Goal: Task Accomplishment & Management: Use online tool/utility

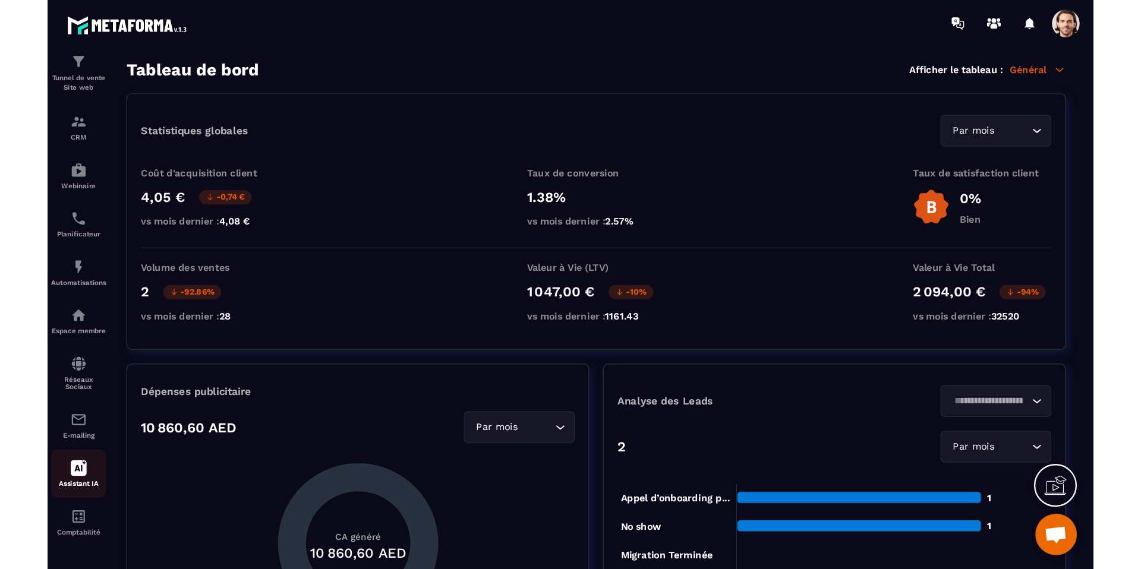
scroll to position [56, 0]
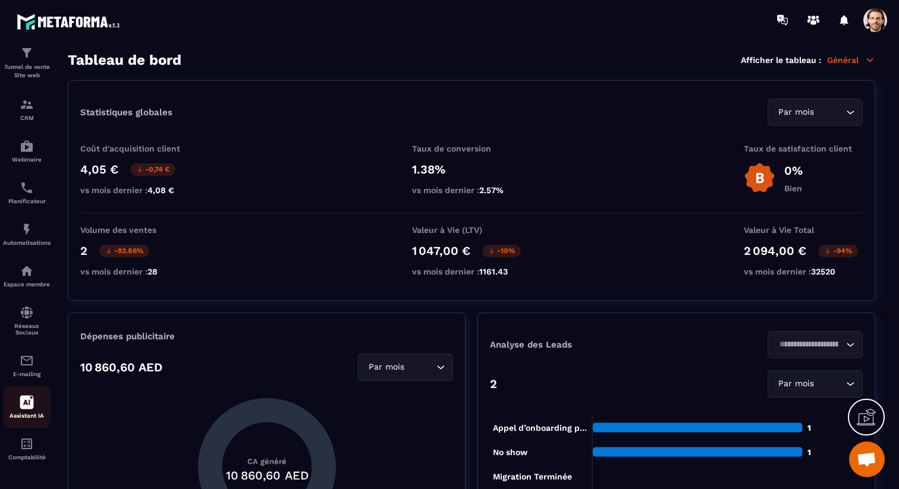
click at [27, 414] on p "Assistant IA" at bounding box center [27, 415] width 48 height 7
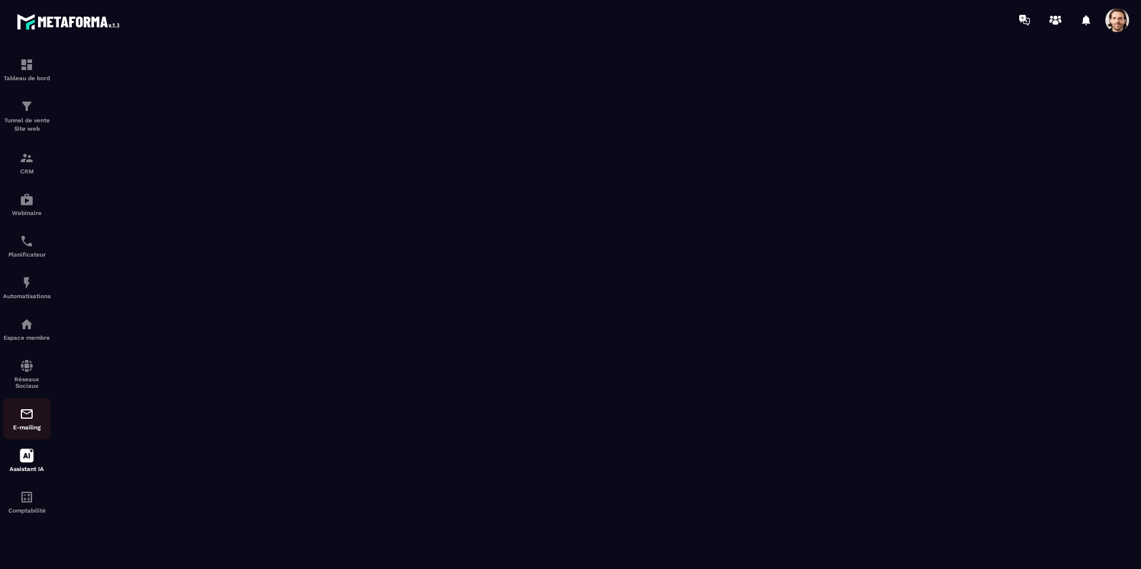
click at [33, 422] on div "E-mailing" at bounding box center [27, 419] width 48 height 24
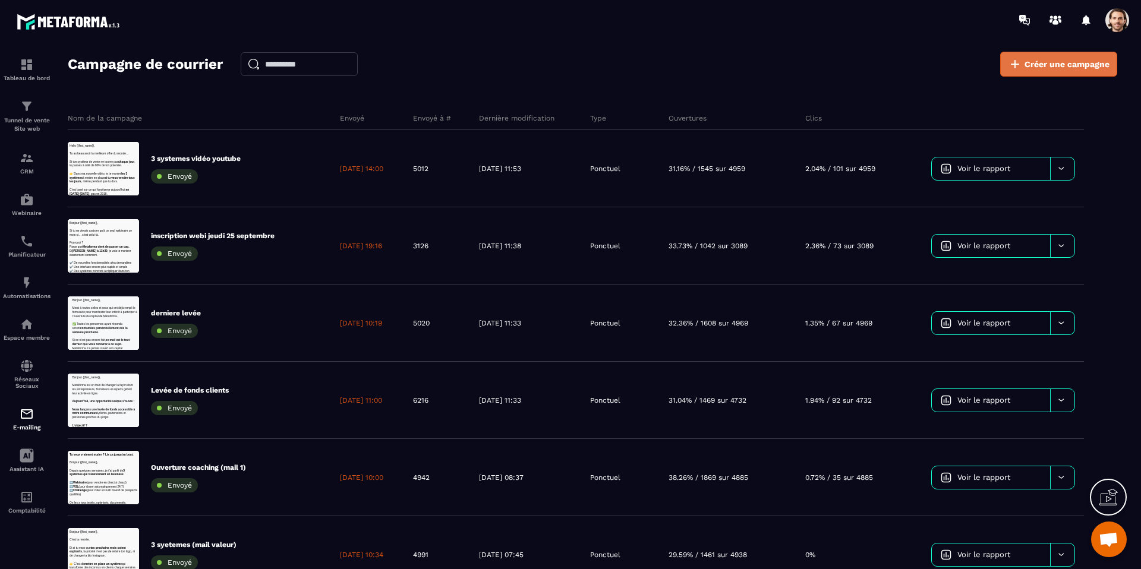
click at [898, 67] on span "Créer une campagne" at bounding box center [1067, 64] width 85 height 12
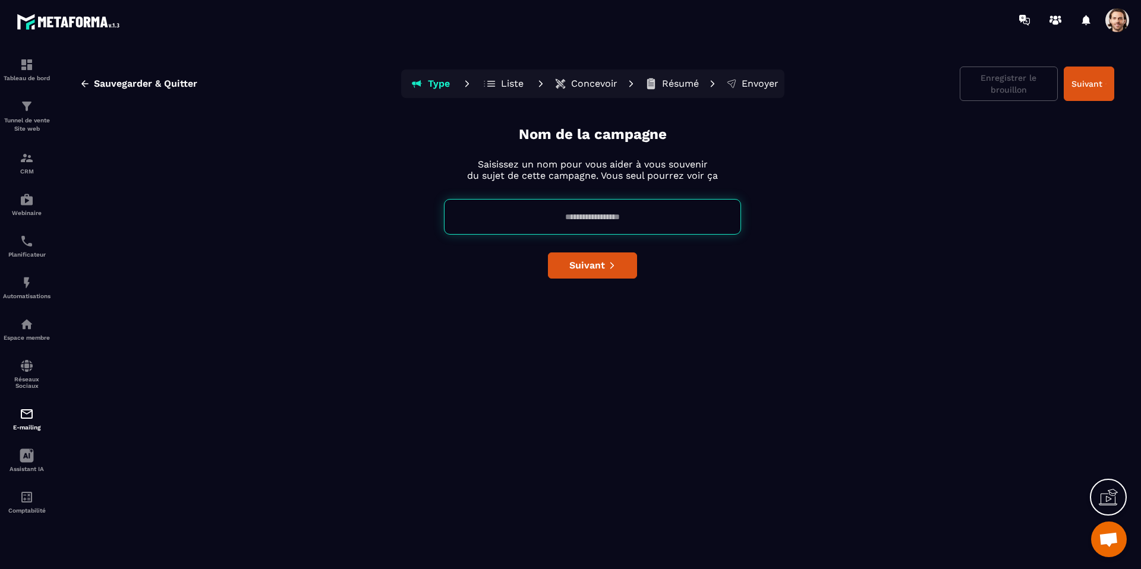
click at [597, 210] on input at bounding box center [592, 217] width 297 height 36
type input "*"
type input "**********"
click at [619, 273] on button "Suivant" at bounding box center [592, 266] width 89 height 26
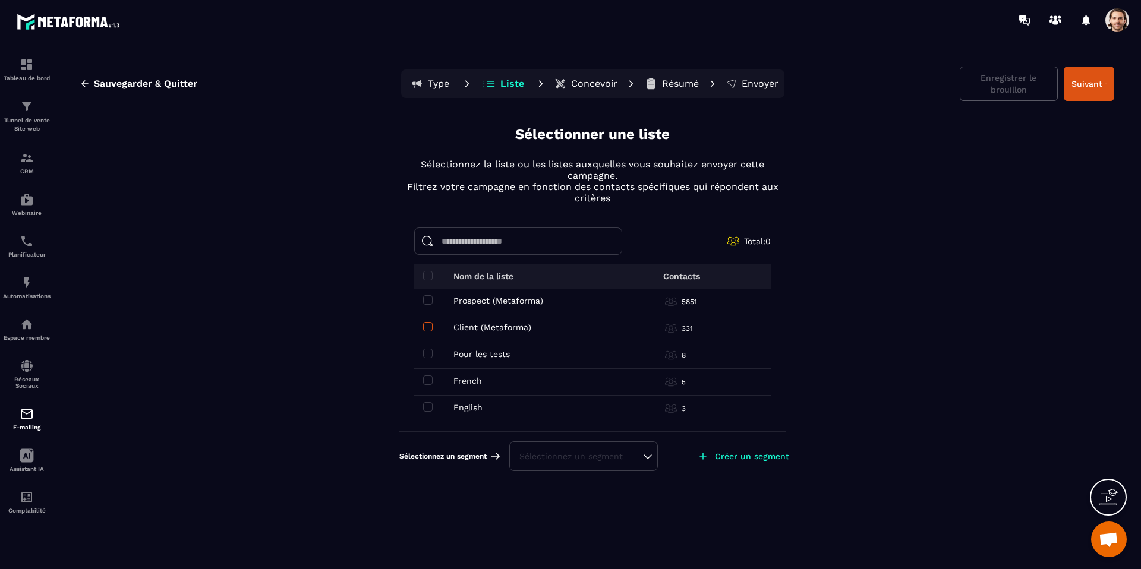
click at [427, 328] on span at bounding box center [428, 327] width 10 height 10
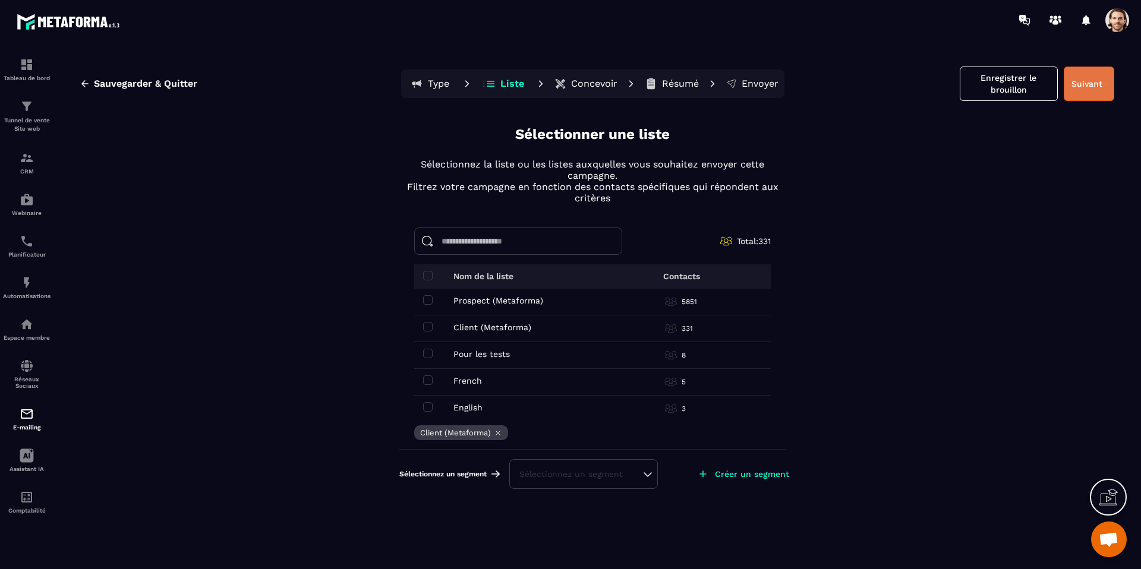
click at [898, 92] on button "Suivant" at bounding box center [1089, 84] width 51 height 34
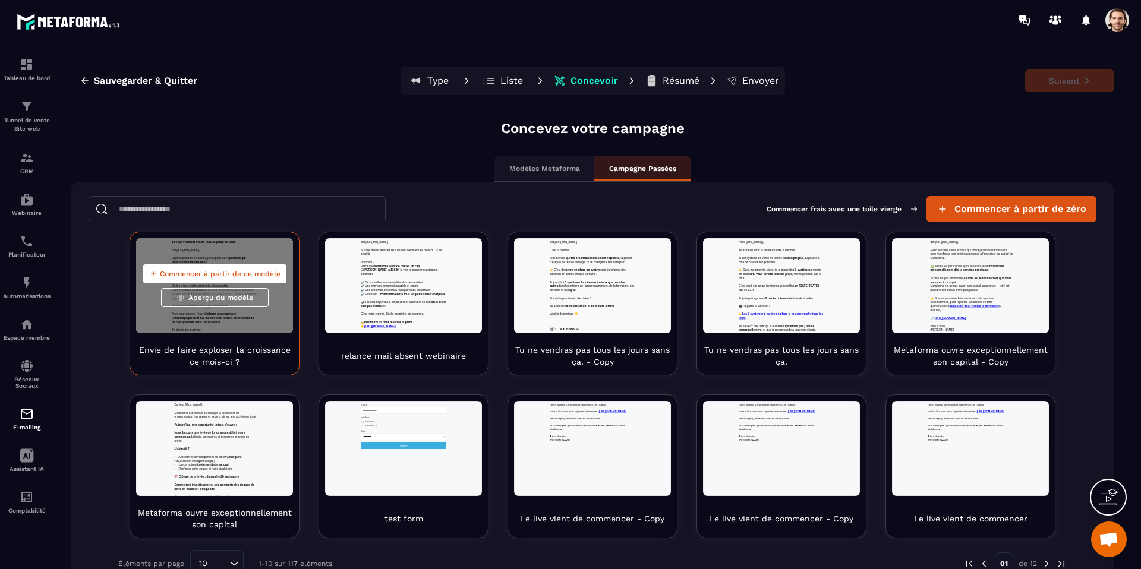
click at [231, 271] on span "Commencer à partir de ce modèle" at bounding box center [220, 274] width 121 height 10
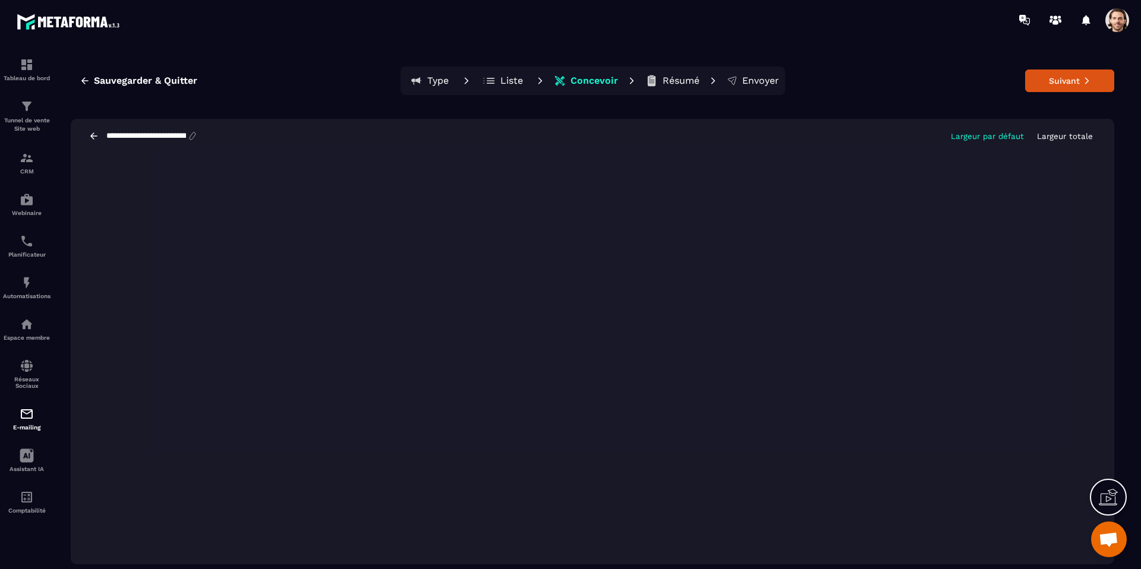
click at [153, 138] on input "**********" at bounding box center [146, 136] width 82 height 10
paste input
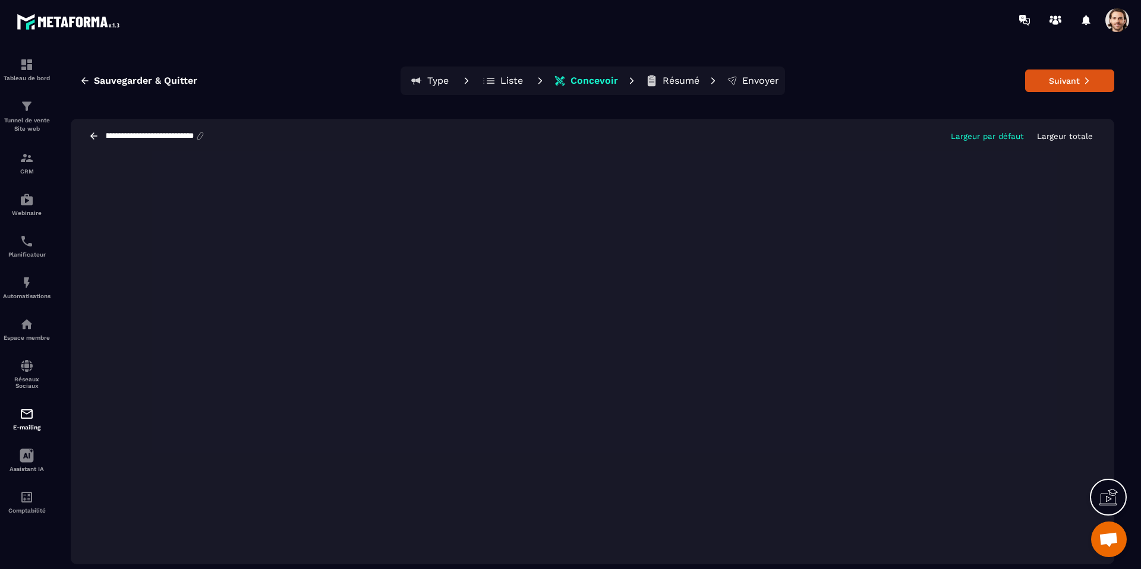
type input "**********"
click at [898, 82] on button "Suivant" at bounding box center [1069, 81] width 89 height 23
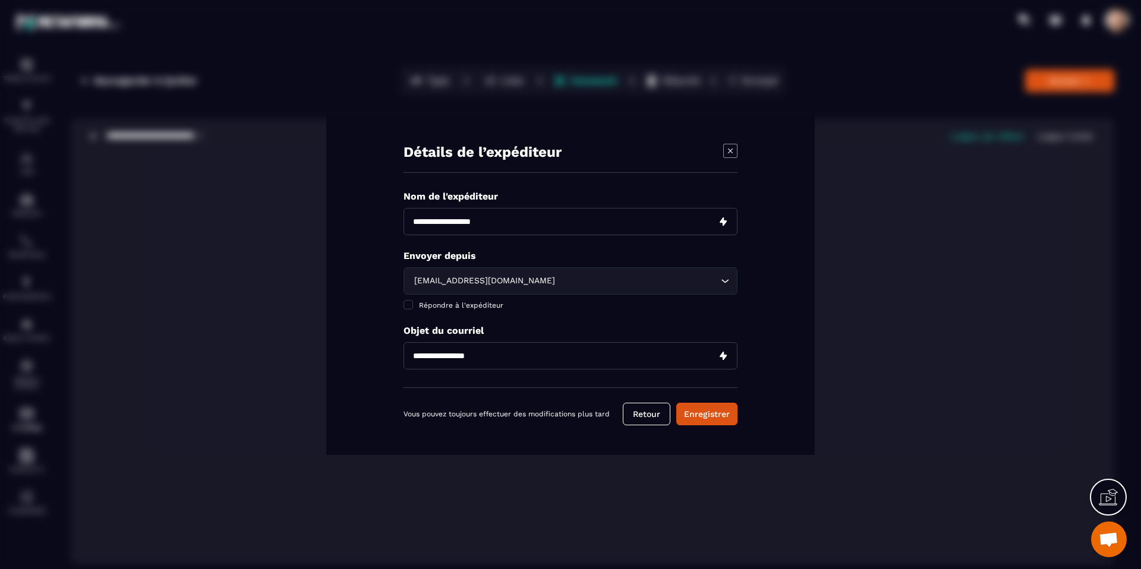
click at [483, 226] on input "Modal window" at bounding box center [571, 221] width 334 height 27
type input "**********"
click at [503, 286] on div "[EMAIL_ADDRESS][DOMAIN_NAME]" at bounding box center [564, 281] width 309 height 13
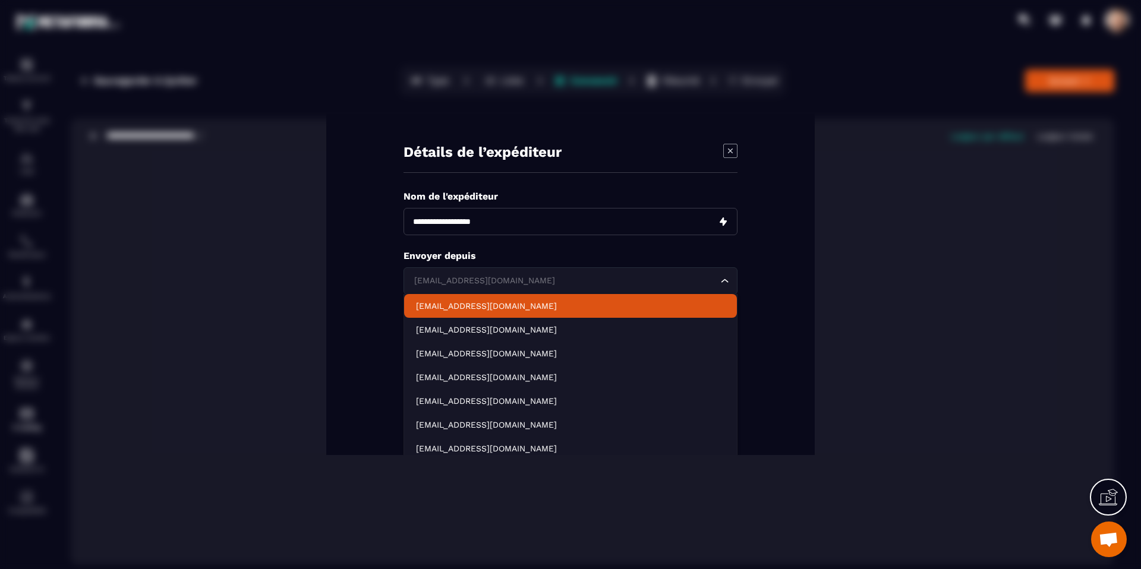
drag, startPoint x: 496, startPoint y: 303, endPoint x: 496, endPoint y: 315, distance: 11.9
click at [496, 303] on p "contact@metaforma.io" at bounding box center [570, 306] width 309 height 12
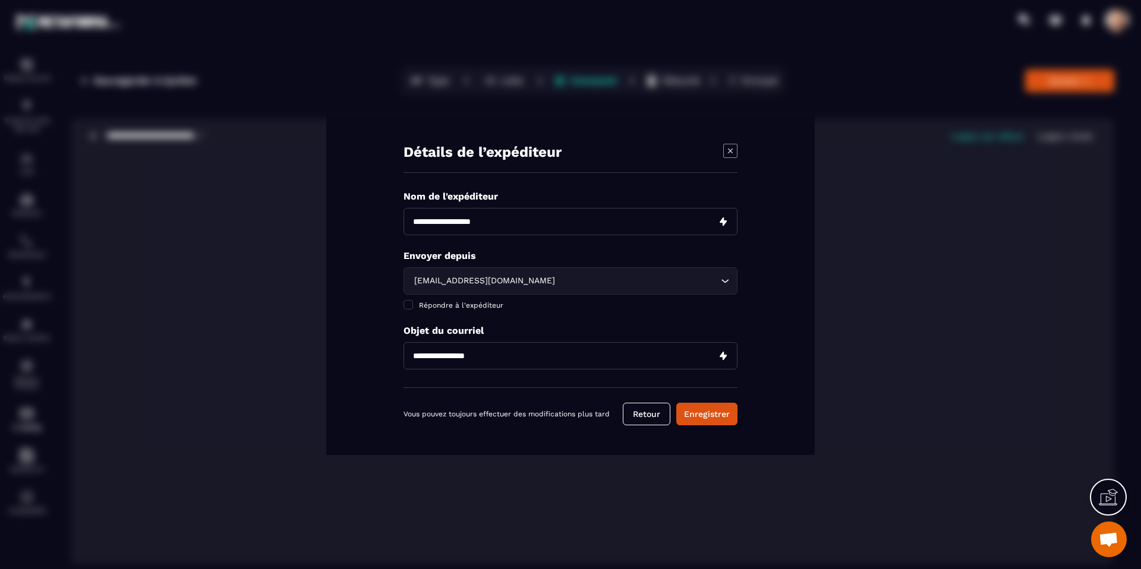
click at [481, 358] on input "Modal window" at bounding box center [571, 355] width 334 height 27
paste input "**********"
type input "**********"
click at [716, 411] on button "Enregistrer" at bounding box center [706, 414] width 61 height 23
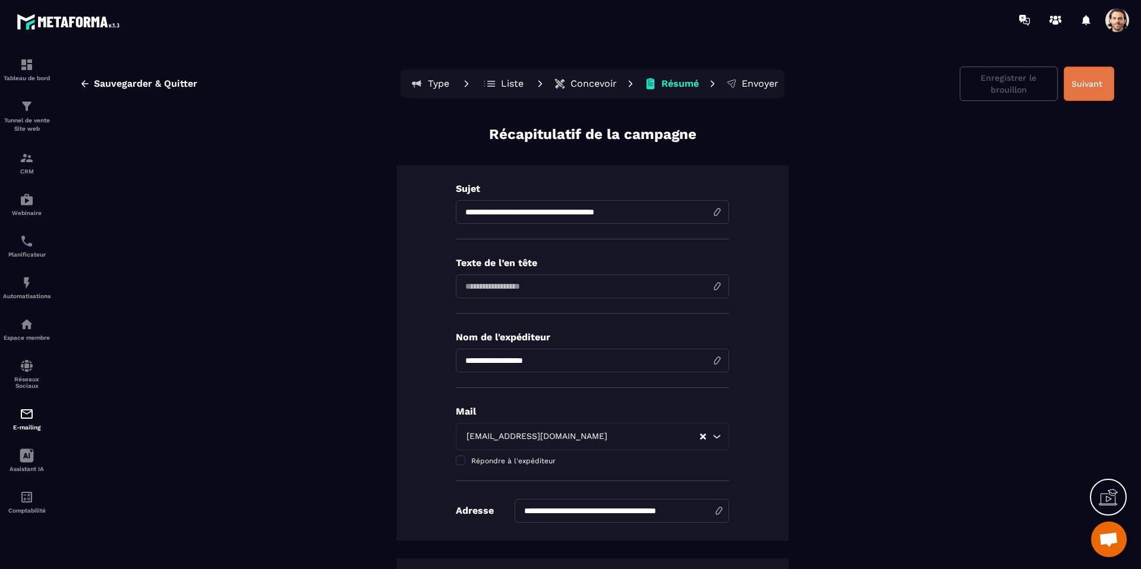
click at [898, 92] on button "Suivant" at bounding box center [1089, 84] width 51 height 34
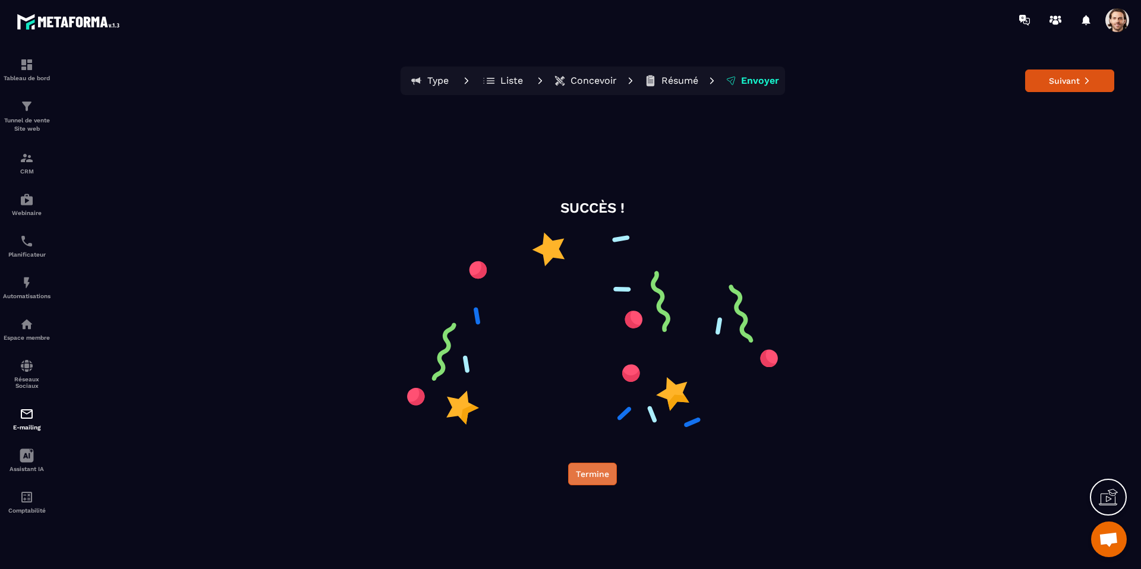
click at [581, 476] on button "Termine" at bounding box center [592, 474] width 49 height 23
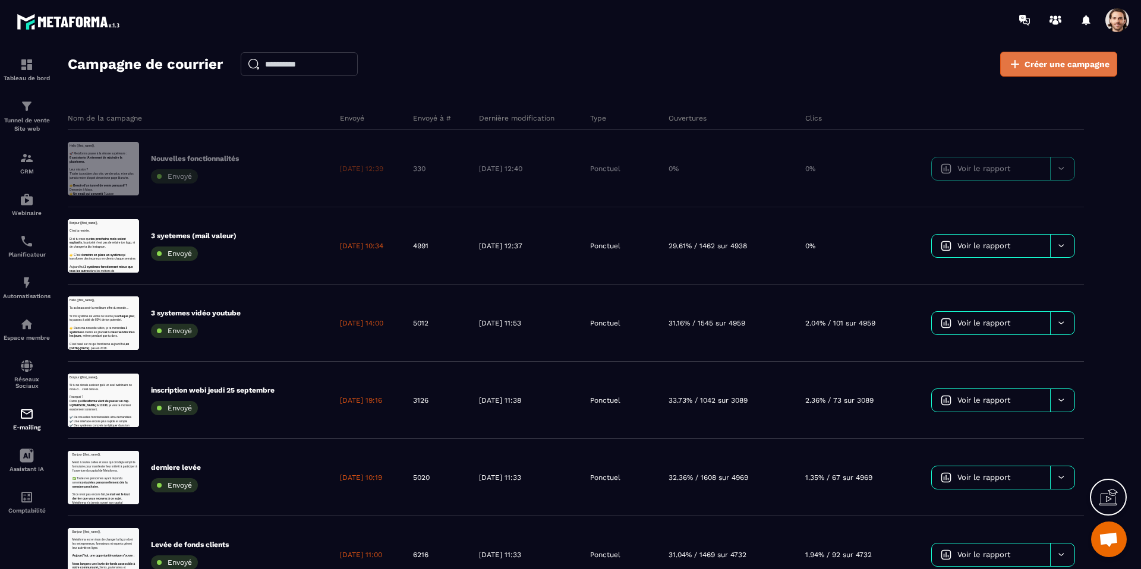
click at [1034, 67] on span "Créer une campagne" at bounding box center [1067, 64] width 85 height 12
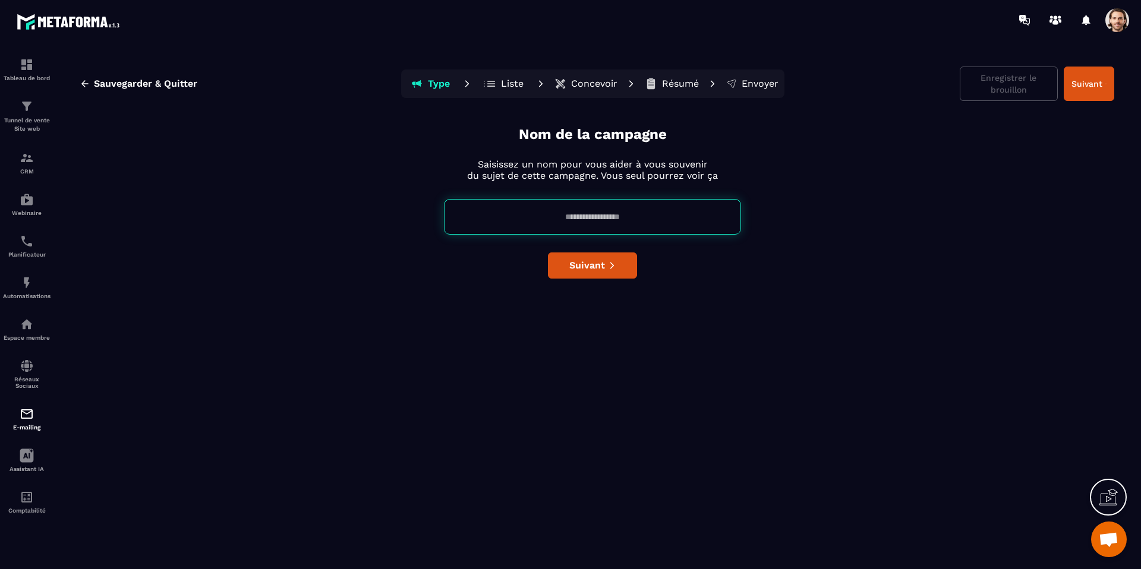
click at [595, 219] on input at bounding box center [592, 217] width 297 height 36
type input "**********"
click at [566, 270] on button "Suivant" at bounding box center [592, 266] width 89 height 26
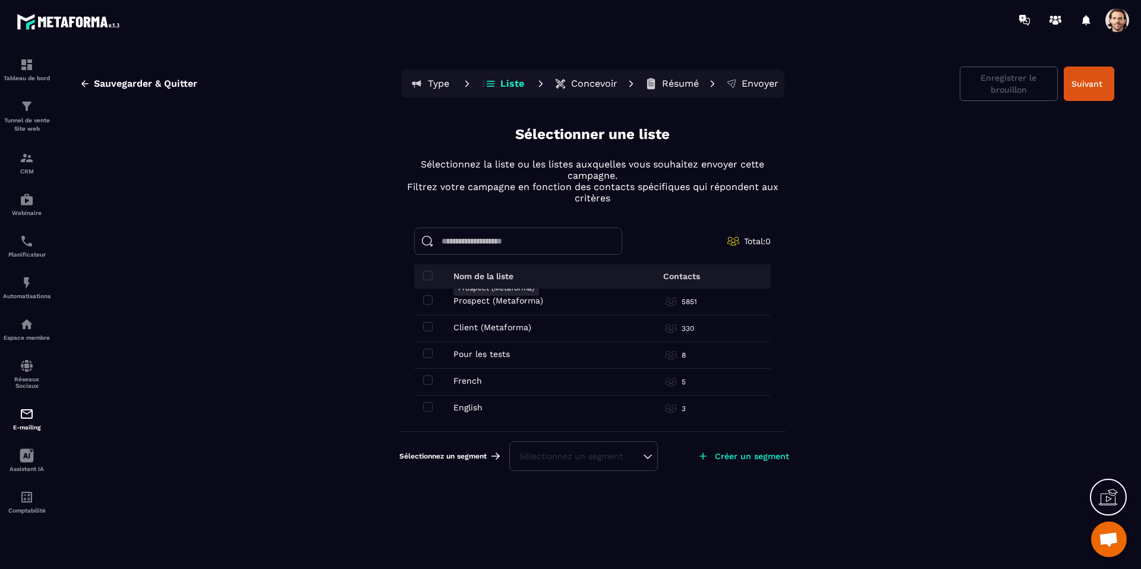
click at [487, 300] on p "Prospect (Metaforma)" at bounding box center [498, 301] width 90 height 10
click at [424, 301] on span at bounding box center [428, 300] width 10 height 10
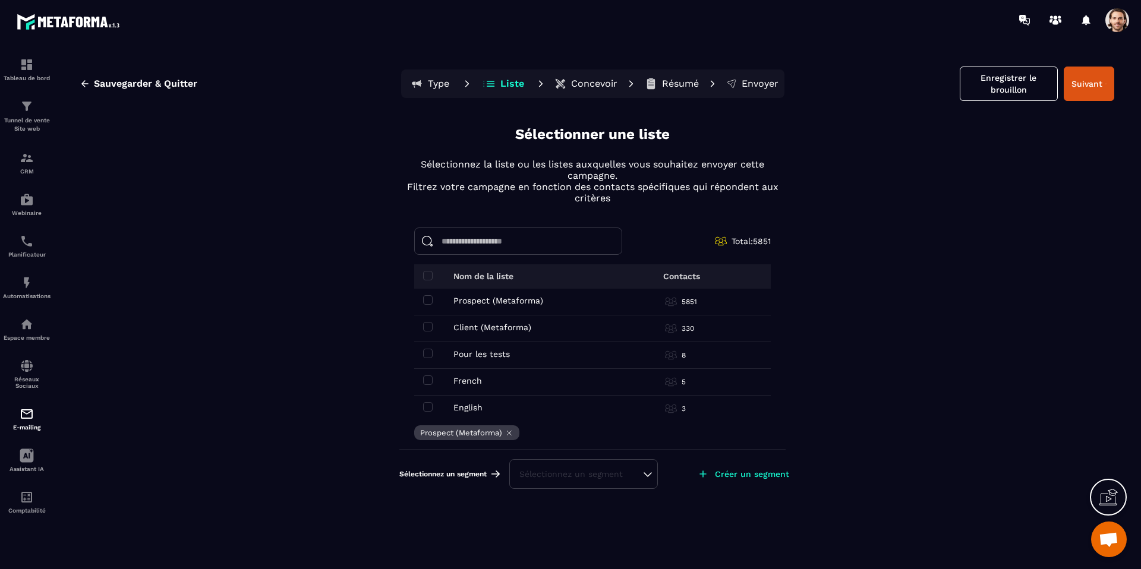
click at [621, 482] on div "Sélectionnez un segment" at bounding box center [583, 474] width 149 height 30
click at [637, 471] on div "Sélectionnez un segment" at bounding box center [583, 474] width 128 height 12
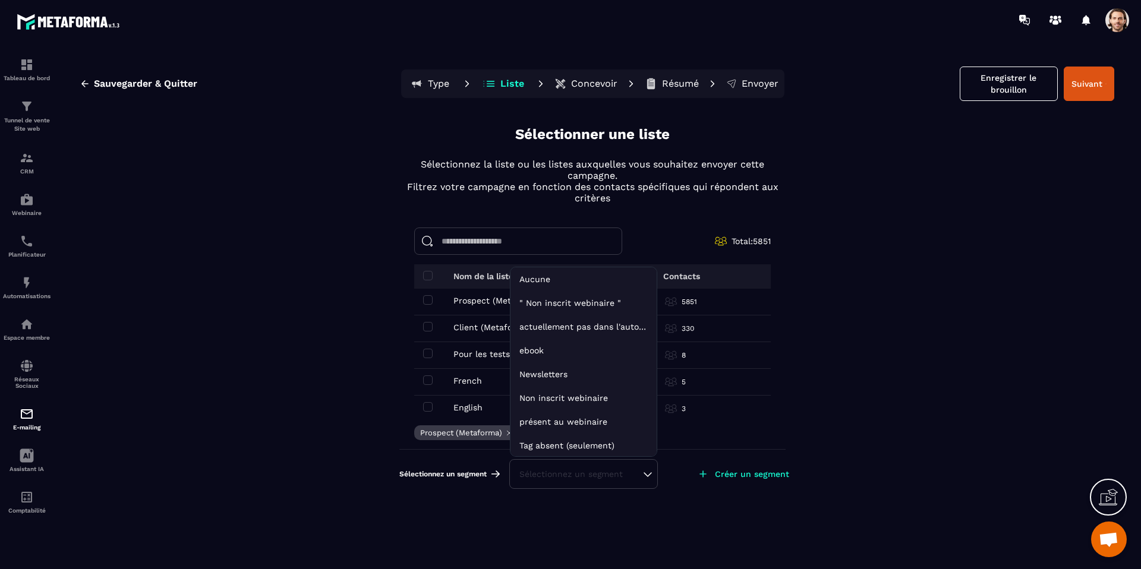
click at [591, 326] on li "actuellement pas dans l'automatisation webinar live" at bounding box center [584, 327] width 146 height 24
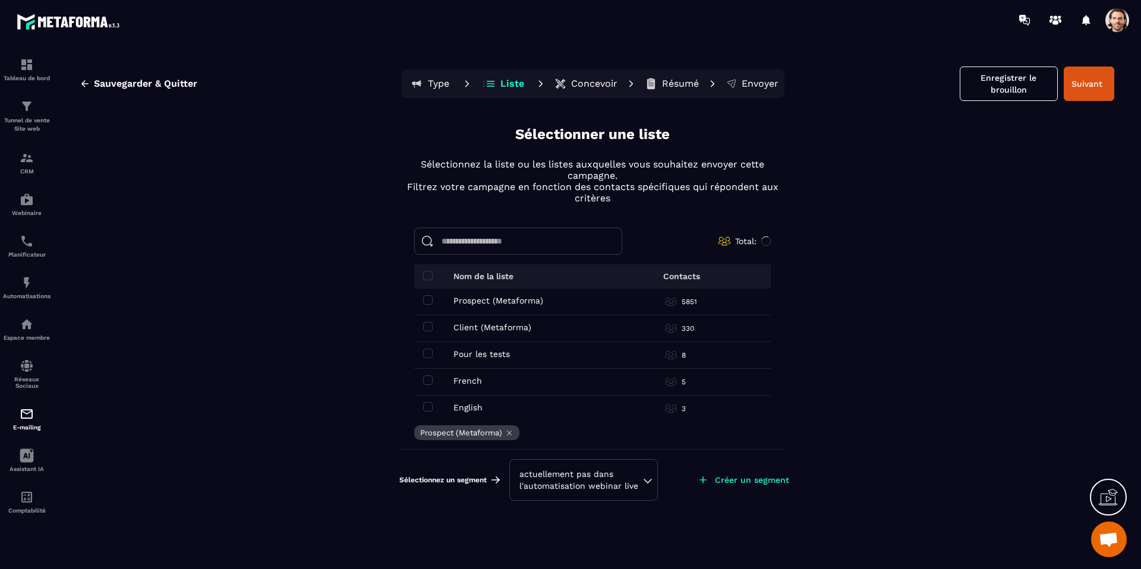
click at [641, 477] on div "actuellement pas dans l'automatisation webinar live" at bounding box center [583, 480] width 128 height 24
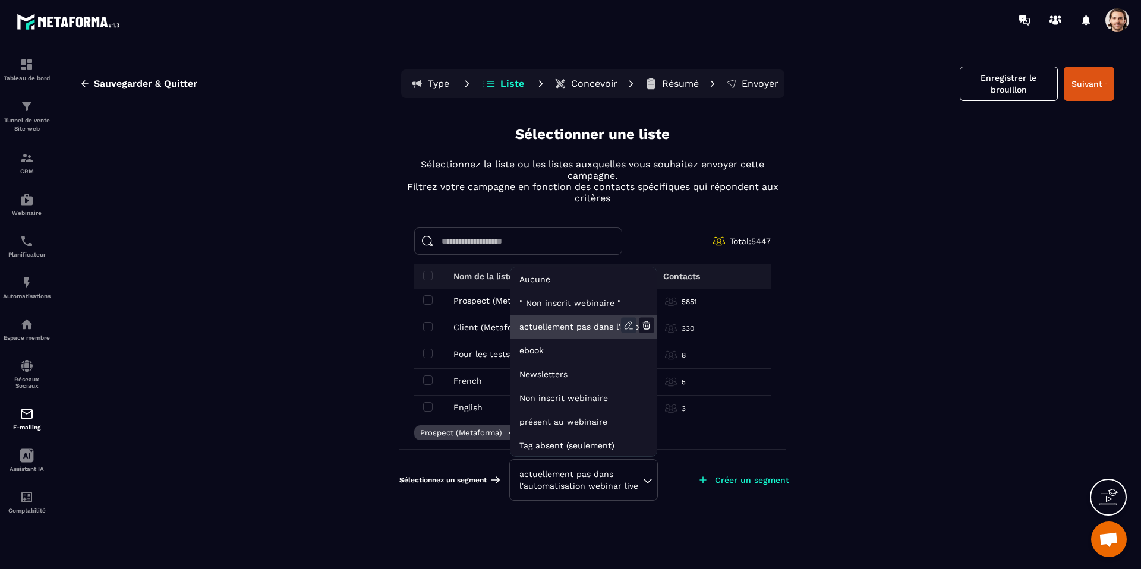
click at [632, 325] on icon at bounding box center [628, 325] width 15 height 15
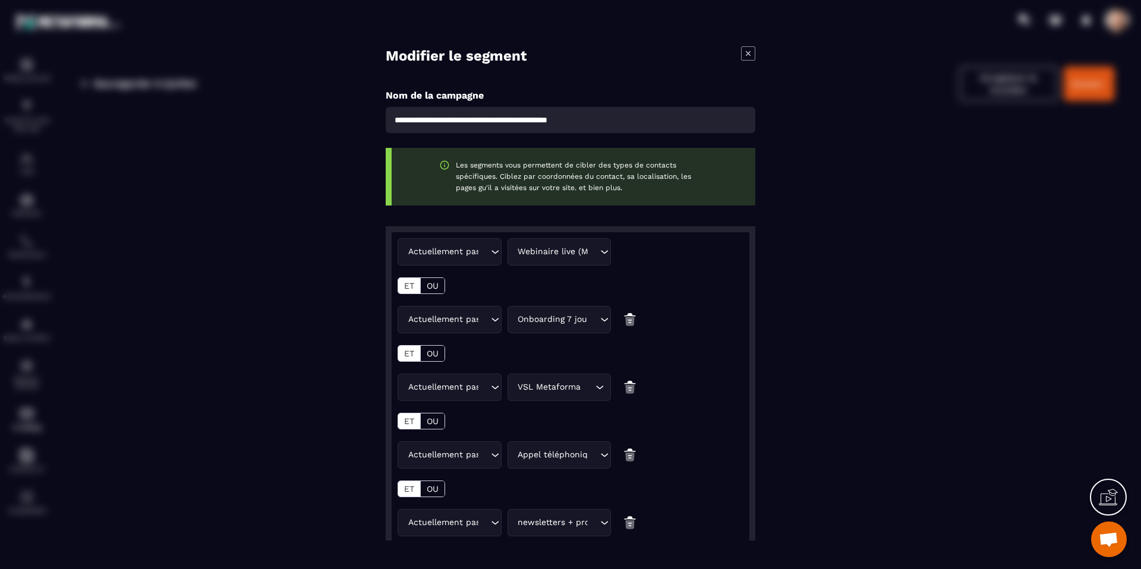
click at [744, 56] on icon "Modal window" at bounding box center [748, 53] width 14 height 14
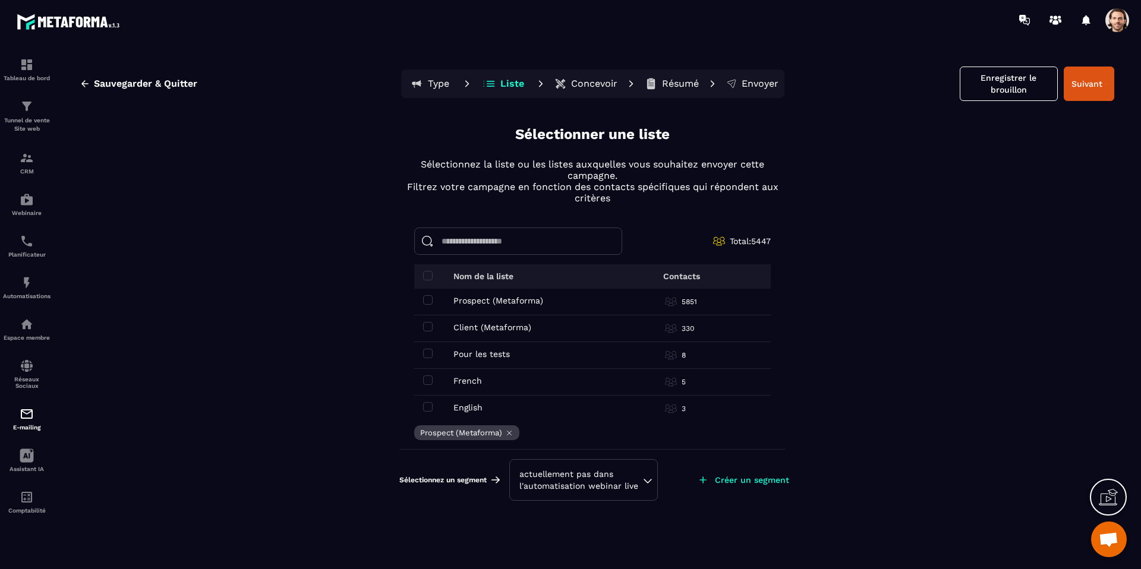
click at [627, 469] on div "actuellement pas dans l'automatisation webinar live" at bounding box center [583, 480] width 128 height 24
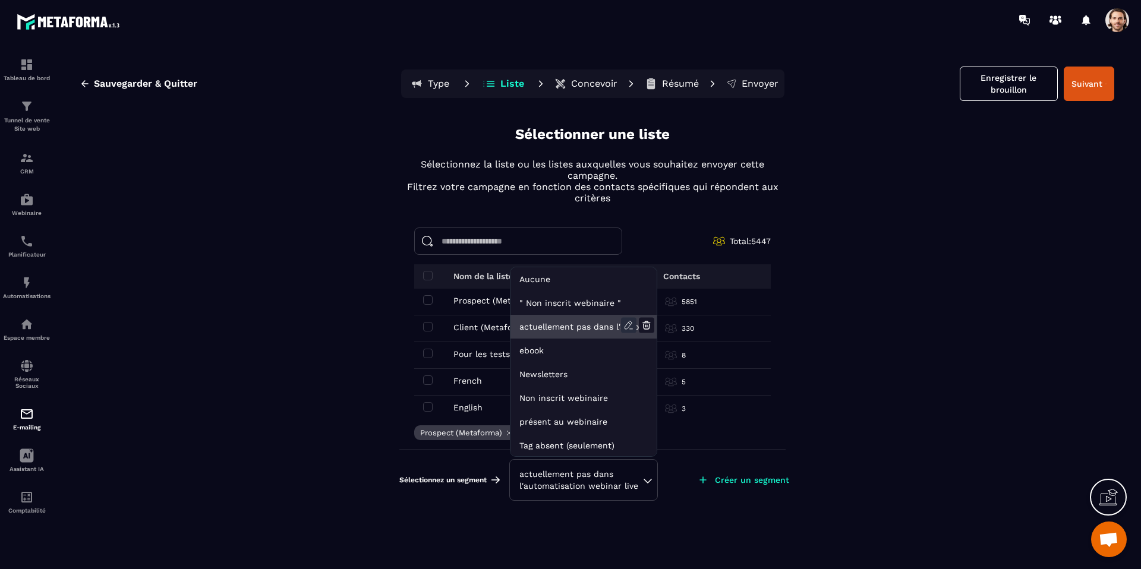
click at [628, 326] on icon at bounding box center [628, 325] width 15 height 15
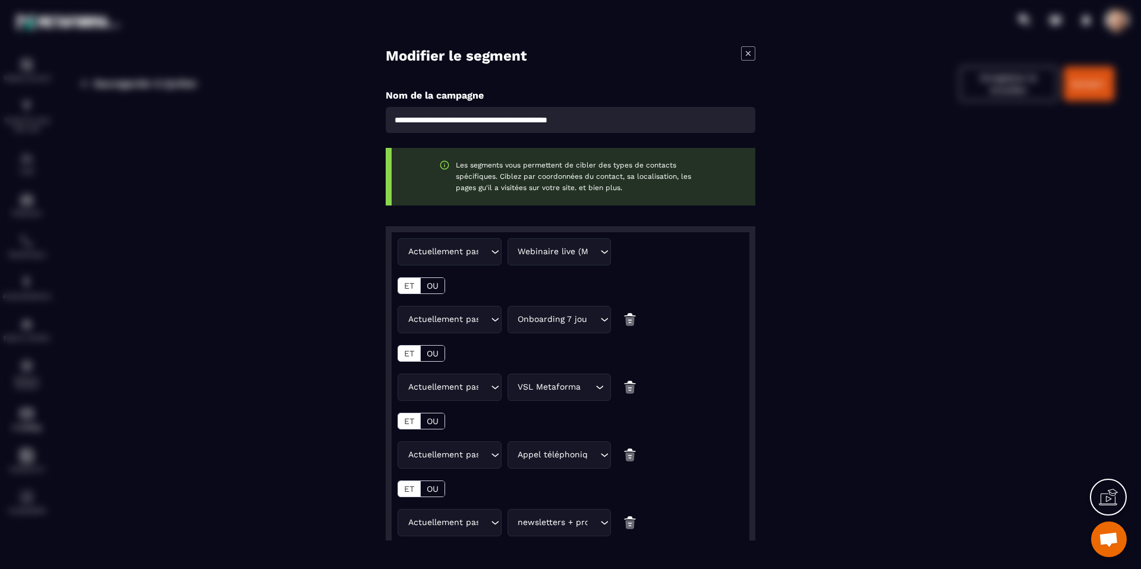
click at [743, 55] on icon "Modal window" at bounding box center [748, 53] width 14 height 14
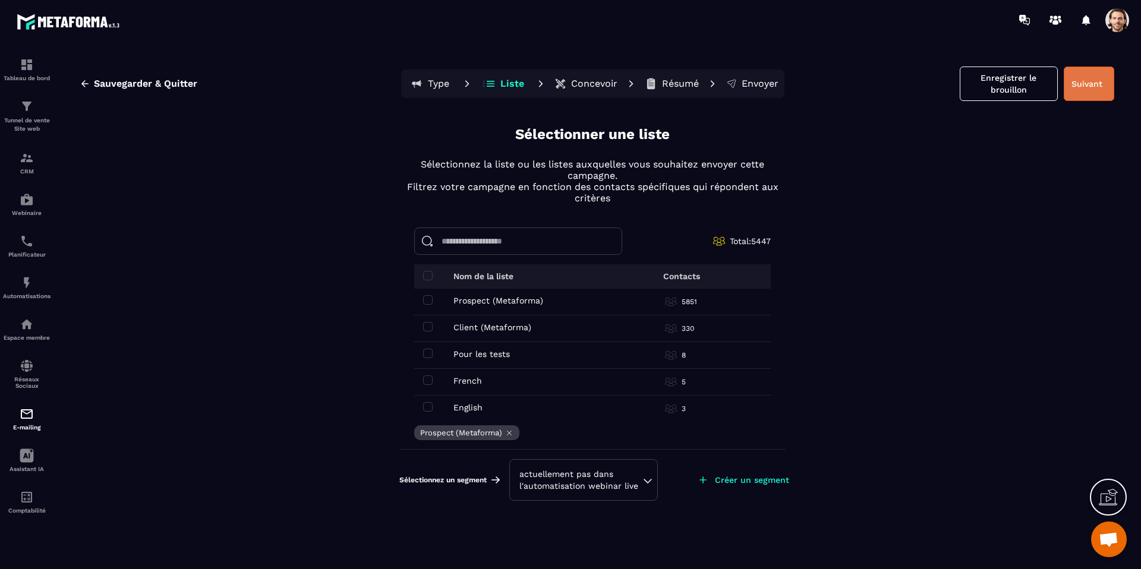
click at [1088, 97] on button "Suivant" at bounding box center [1089, 84] width 51 height 34
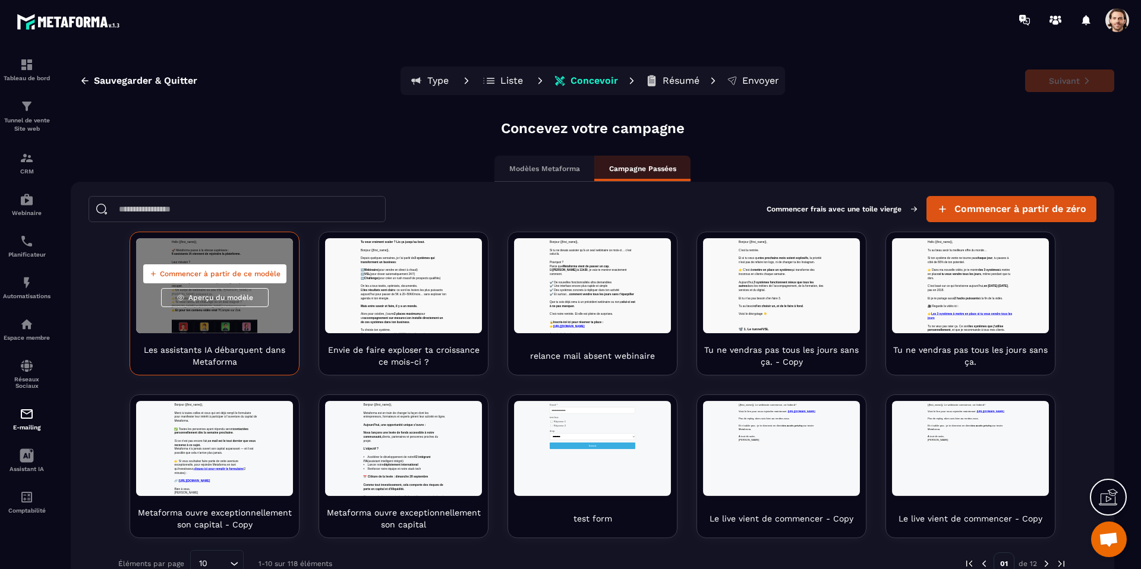
click at [240, 270] on span "Commencer à partir de ce modèle" at bounding box center [220, 274] width 121 height 10
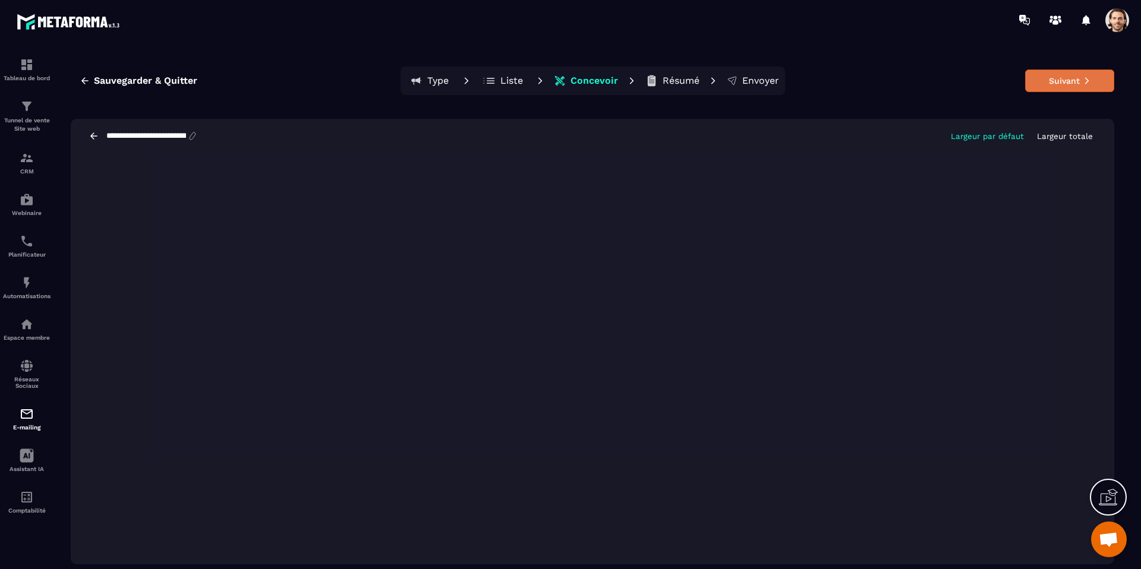
click at [1061, 77] on button "Suivant" at bounding box center [1069, 81] width 89 height 23
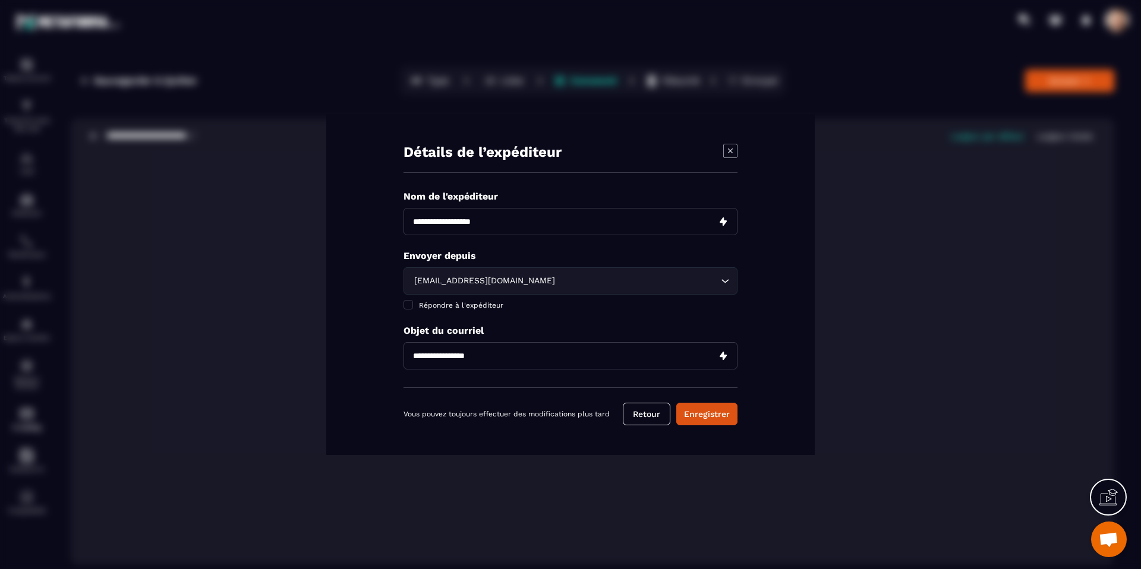
click at [431, 355] on input "Modal window" at bounding box center [571, 355] width 334 height 27
paste input "**********"
type input "**********"
click at [509, 220] on input "Modal window" at bounding box center [571, 221] width 334 height 27
type input "**********"
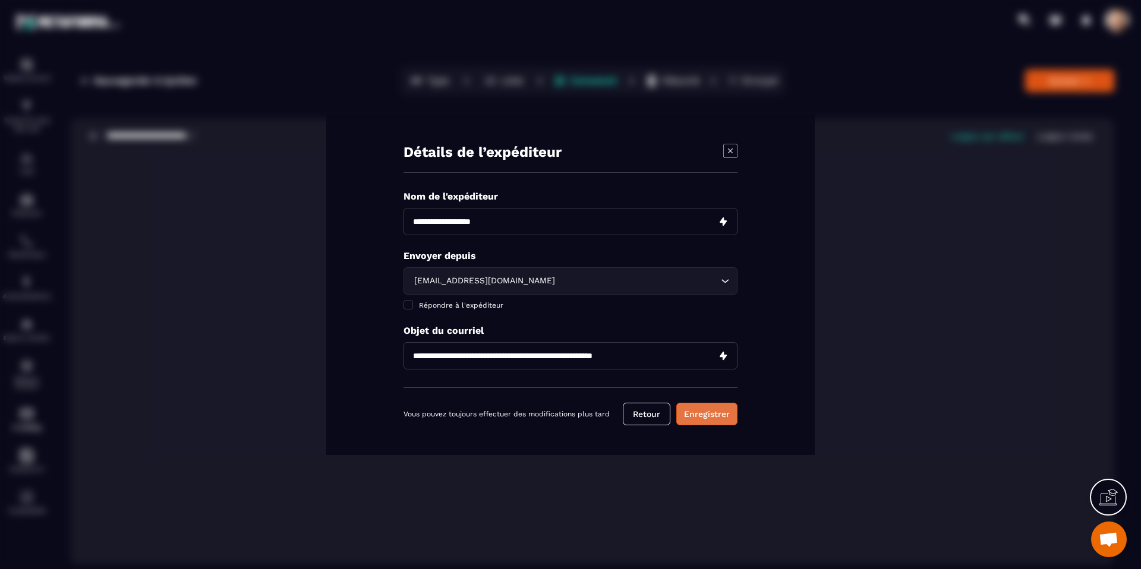
click at [698, 421] on button "Enregistrer" at bounding box center [706, 414] width 61 height 23
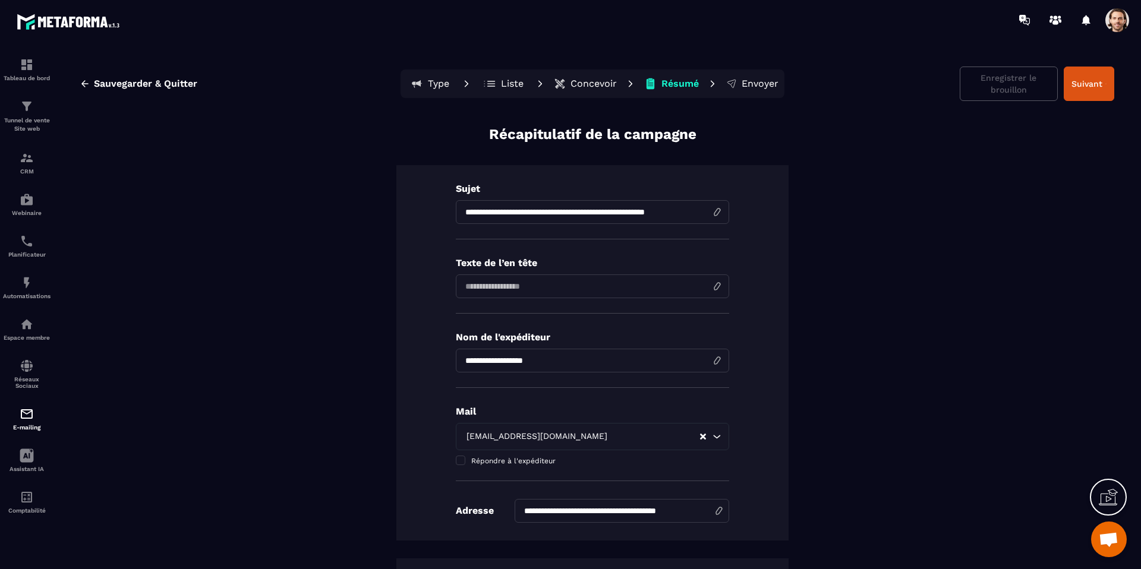
click at [509, 87] on p "Liste" at bounding box center [512, 84] width 23 height 12
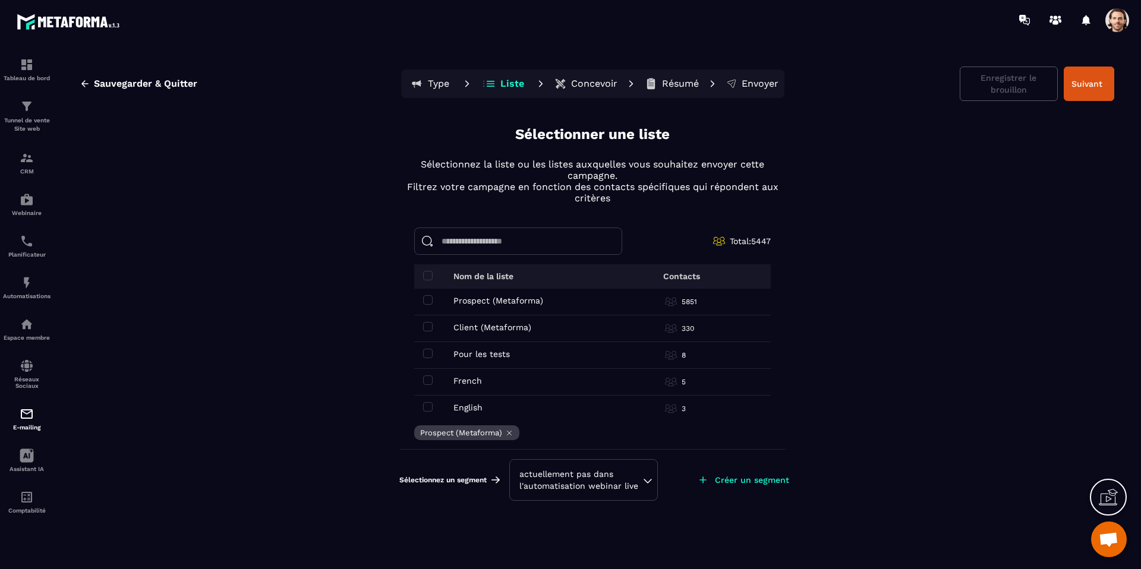
click at [591, 482] on div "actuellement pas dans l'automatisation webinar live" at bounding box center [583, 480] width 128 height 24
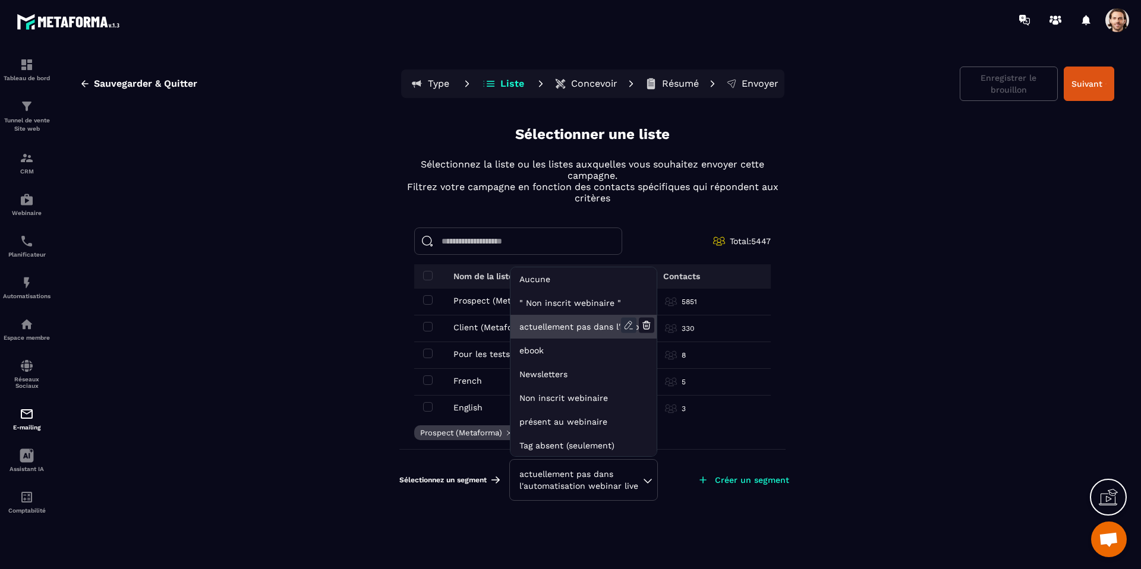
click at [629, 324] on icon at bounding box center [628, 325] width 15 height 15
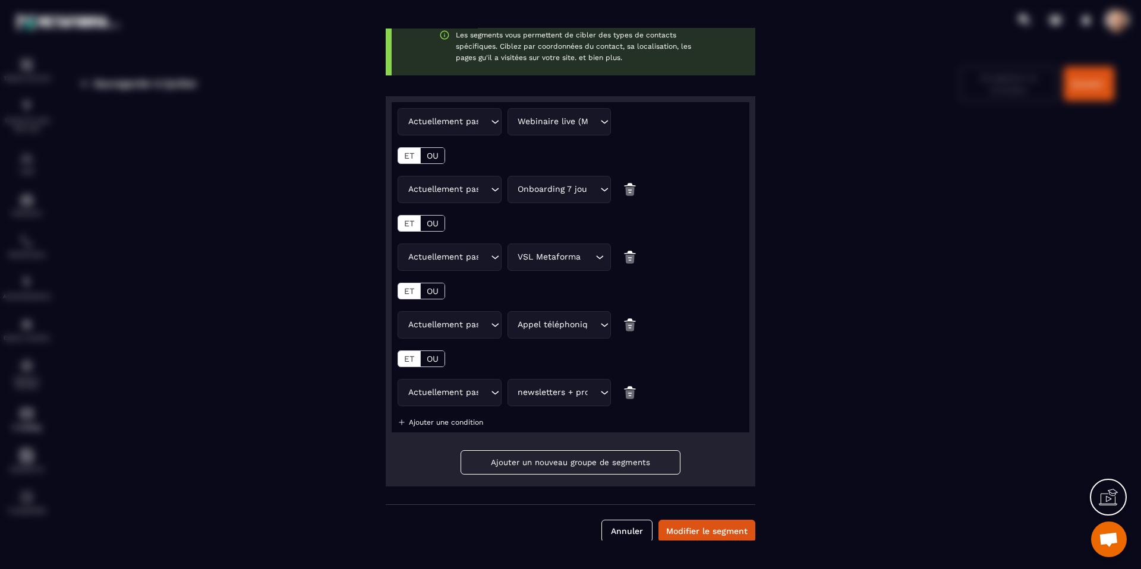
scroll to position [150, 0]
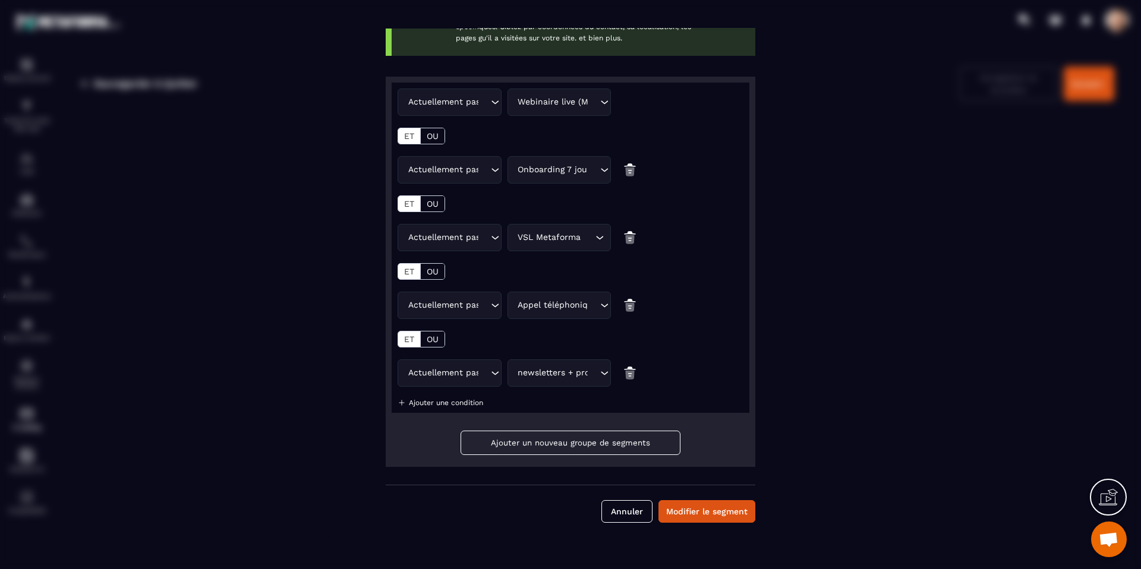
click at [445, 405] on p "Ajouter une condition" at bounding box center [446, 403] width 74 height 8
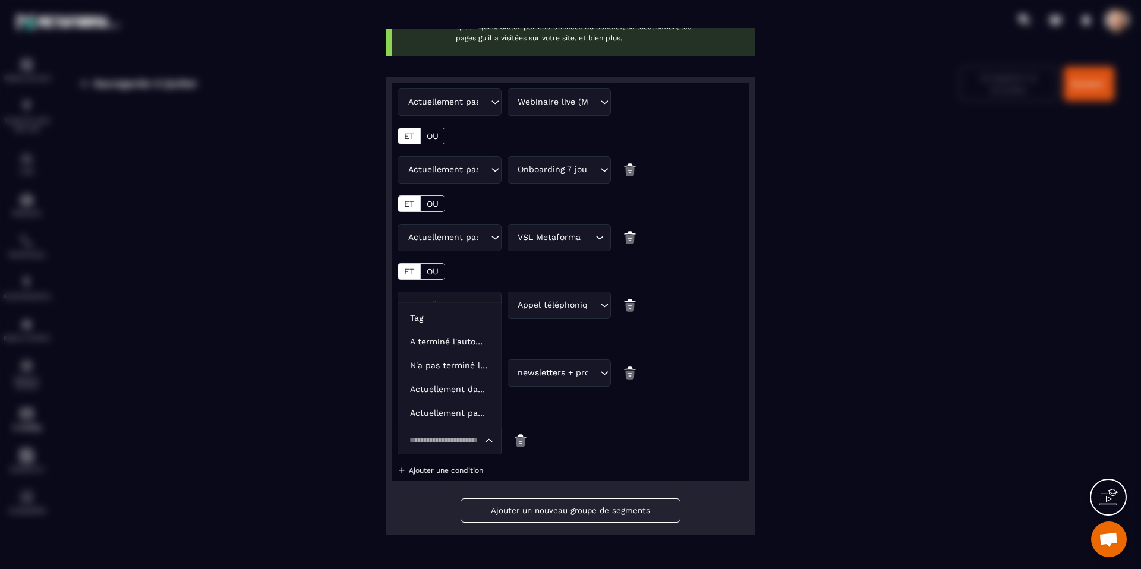
click at [458, 433] on div "Loading..." at bounding box center [450, 440] width 104 height 27
click at [446, 327] on li "Tag" at bounding box center [449, 318] width 103 height 24
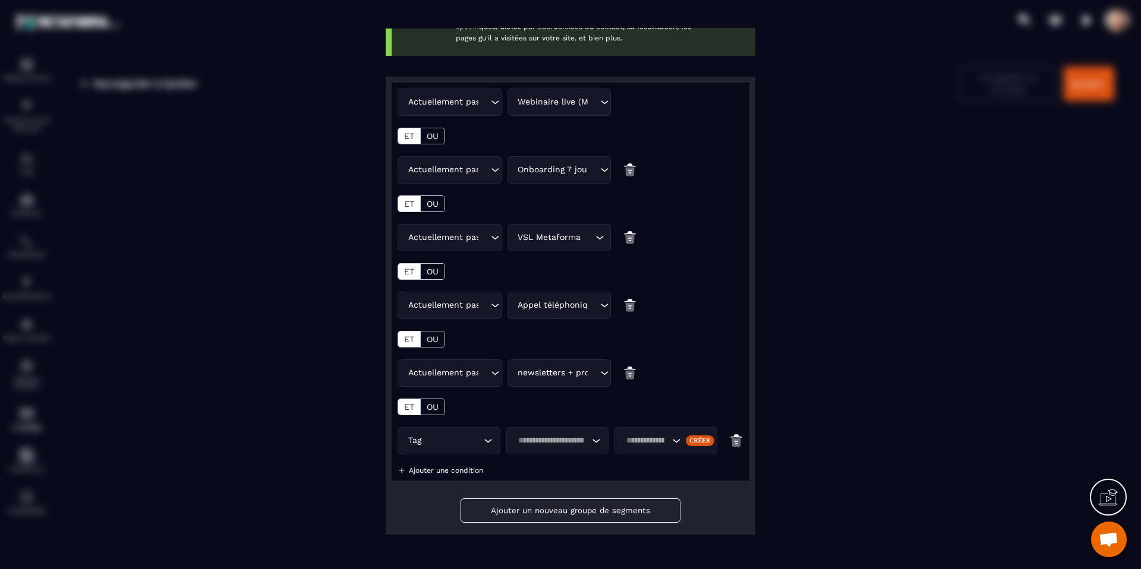
click at [562, 442] on input "Search for option" at bounding box center [551, 440] width 75 height 13
drag, startPoint x: 568, startPoint y: 490, endPoint x: 579, endPoint y: 483, distance: 13.0
click at [568, 490] on p "Ne contient pas" at bounding box center [558, 493] width 78 height 12
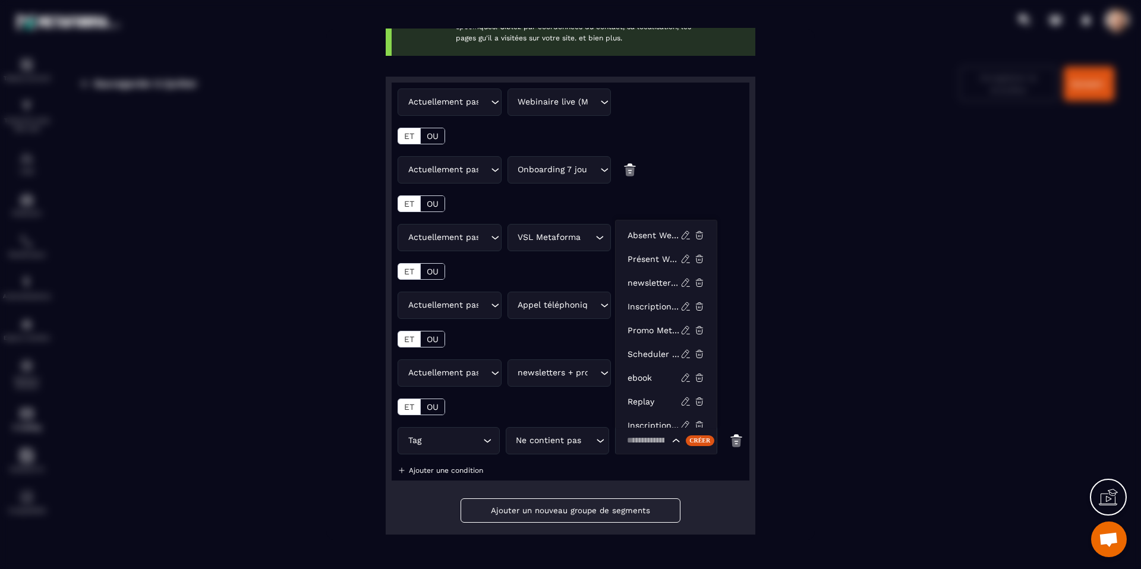
click at [639, 440] on input "Search for option" at bounding box center [646, 440] width 46 height 13
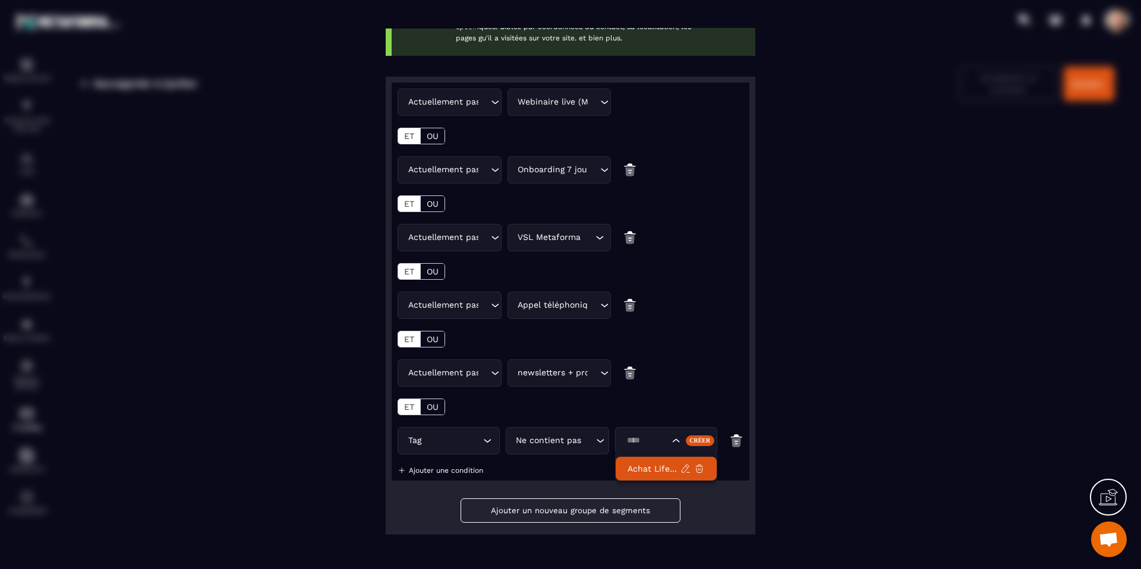
click at [651, 469] on p "Achat Lifetime" at bounding box center [654, 469] width 53 height 12
type input "****"
click at [445, 472] on p "Ajouter une condition" at bounding box center [446, 471] width 74 height 8
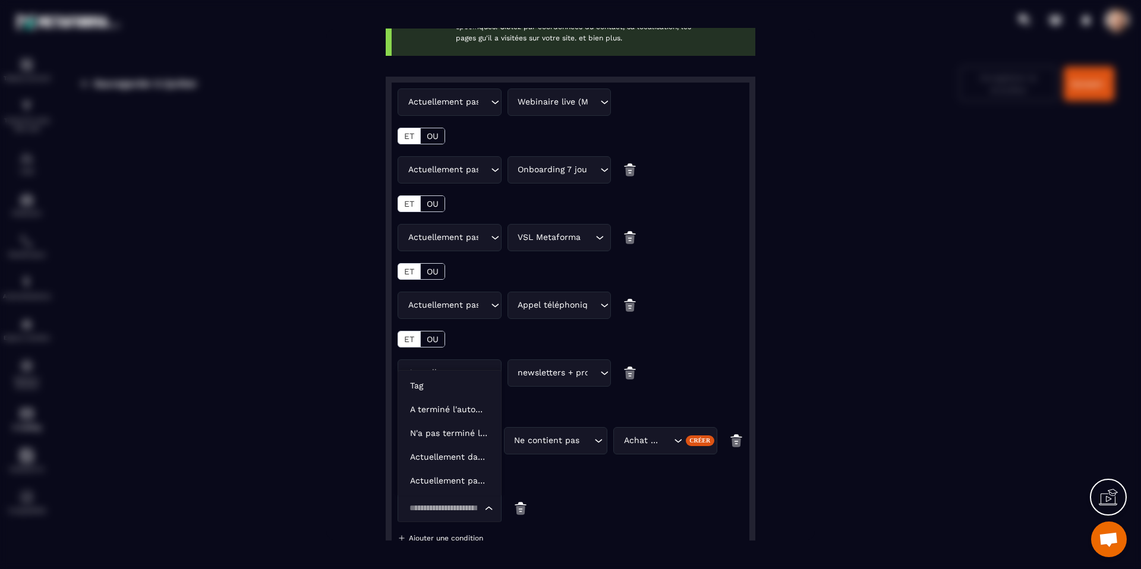
click at [440, 503] on input "Search for option" at bounding box center [443, 508] width 77 height 13
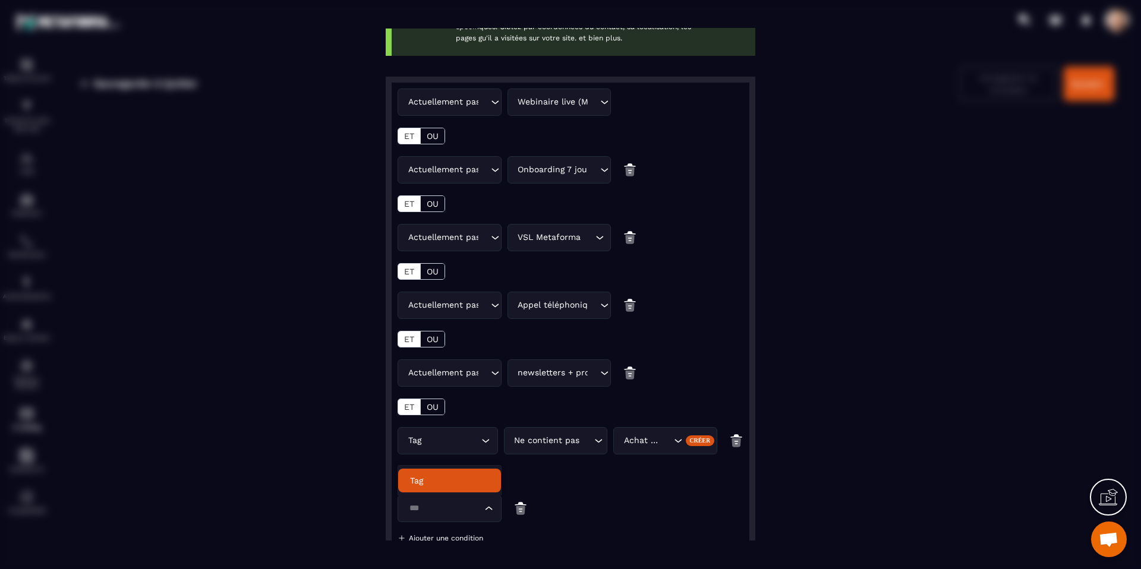
click at [449, 476] on p "Tag" at bounding box center [449, 481] width 79 height 12
type input "***"
click at [560, 513] on input "Search for option" at bounding box center [551, 508] width 75 height 13
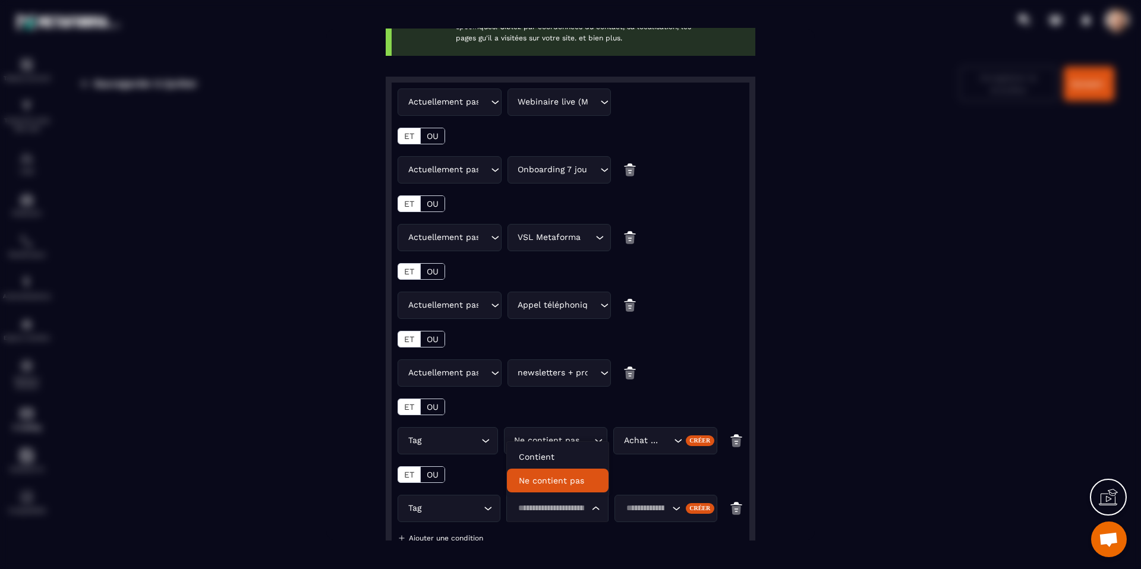
click at [561, 487] on li "Ne contient pas" at bounding box center [558, 481] width 102 height 24
click at [645, 503] on input "Search for option" at bounding box center [646, 508] width 46 height 13
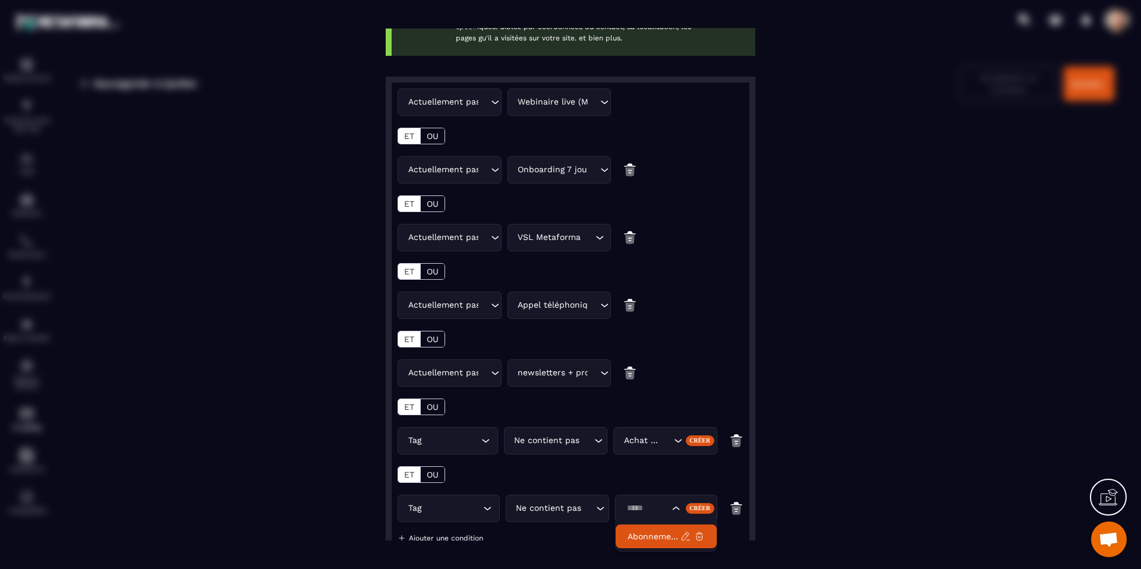
click at [655, 531] on p "Abonnement annuel" at bounding box center [654, 537] width 53 height 12
type input "*****"
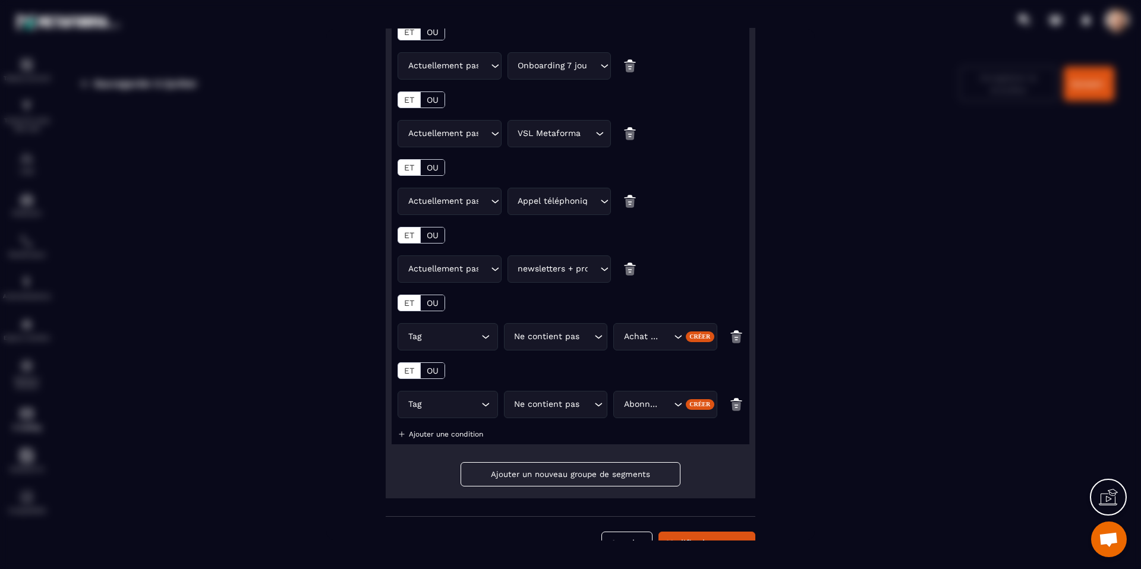
scroll to position [285, 0]
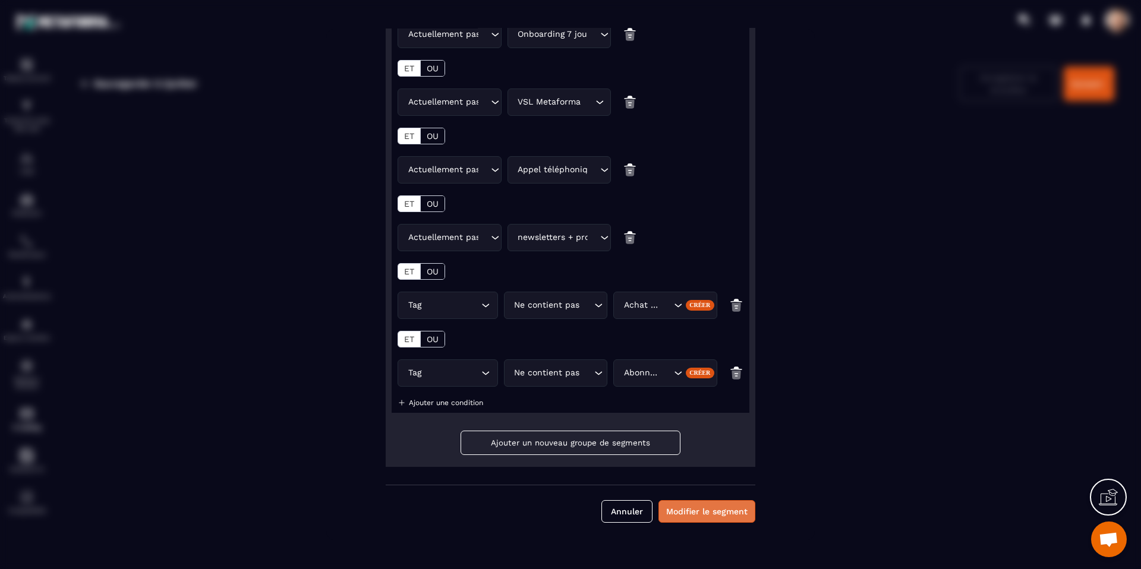
click at [700, 515] on button "Modifier le segment" at bounding box center [707, 511] width 97 height 23
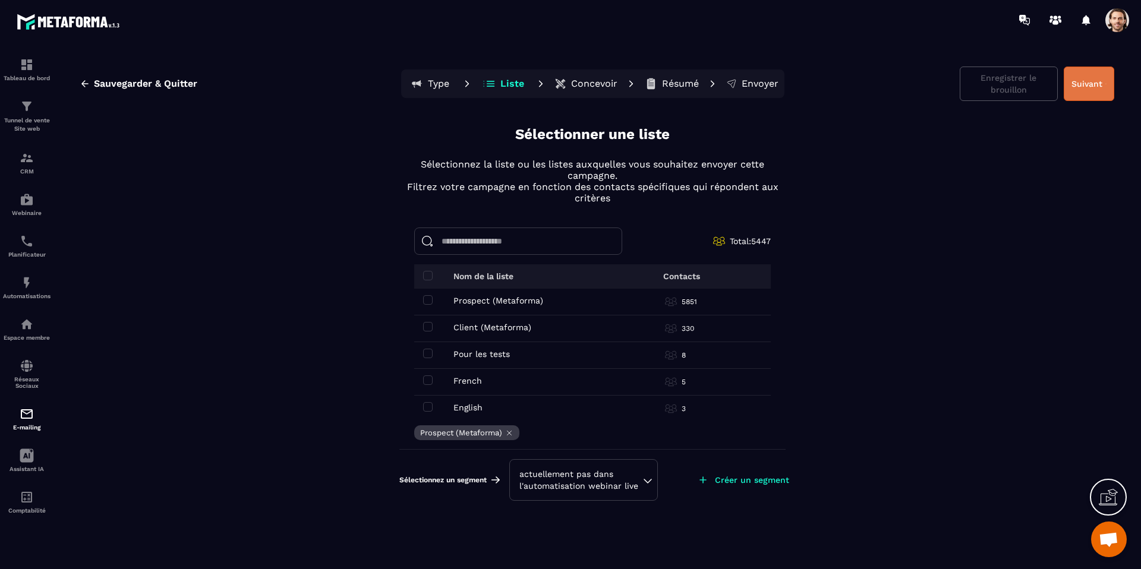
click at [1091, 75] on button "Suivant" at bounding box center [1089, 84] width 51 height 34
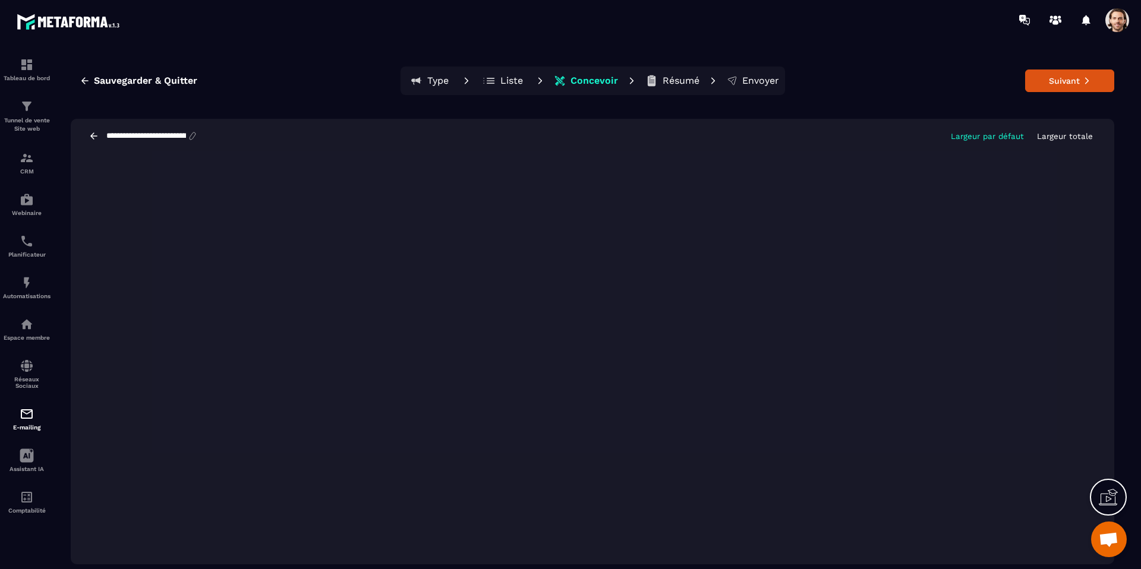
click at [1042, 85] on button "Suivant" at bounding box center [1069, 81] width 89 height 23
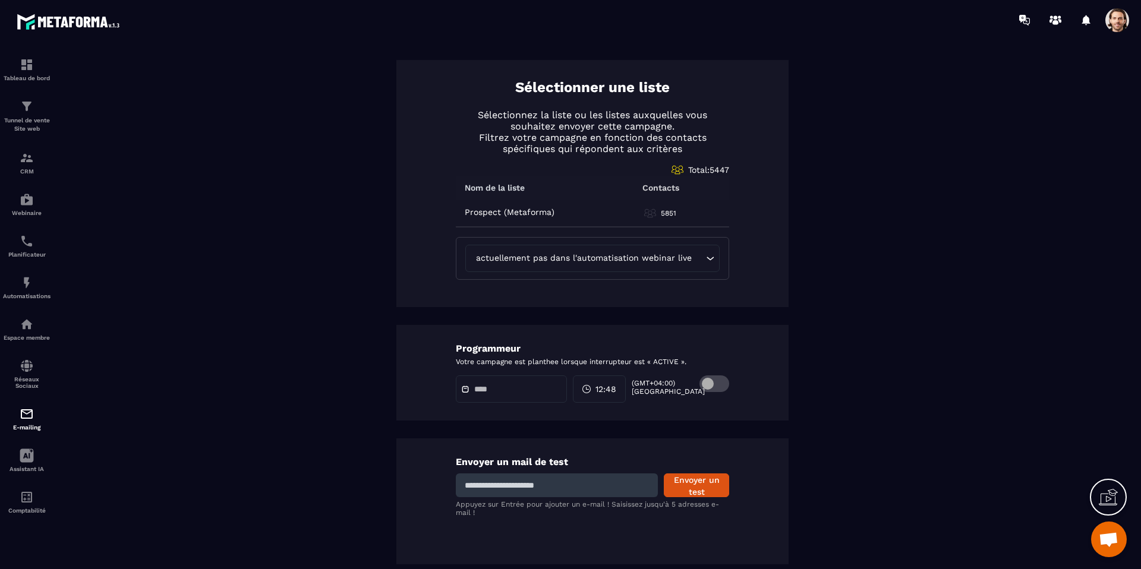
scroll to position [0, 0]
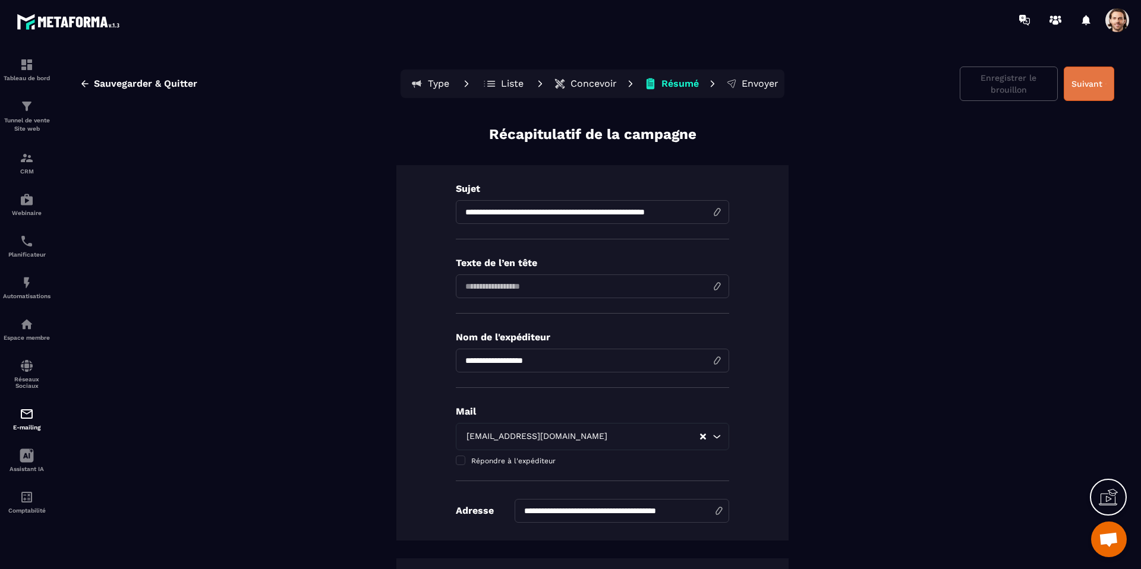
click at [1092, 80] on button "Suivant" at bounding box center [1089, 84] width 51 height 34
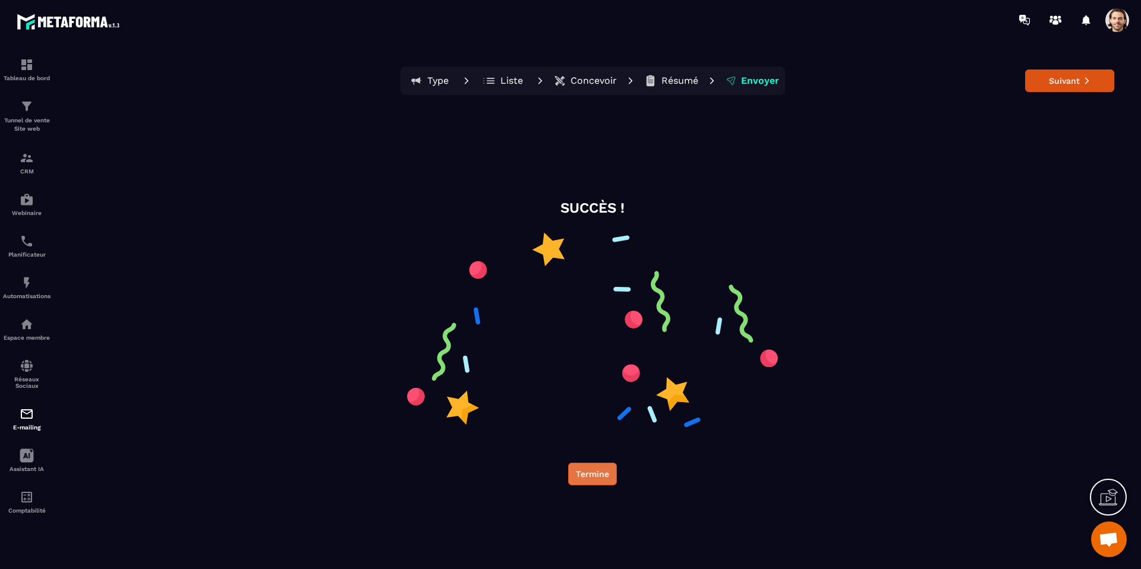
click at [613, 471] on button "Termine" at bounding box center [592, 474] width 49 height 23
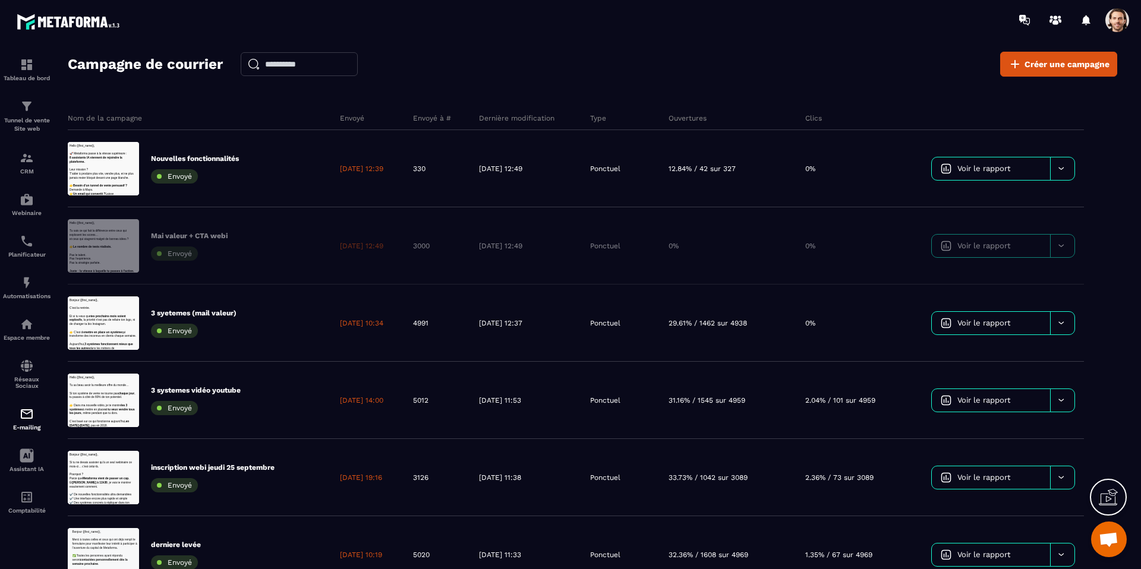
click at [1120, 21] on span at bounding box center [1117, 20] width 24 height 24
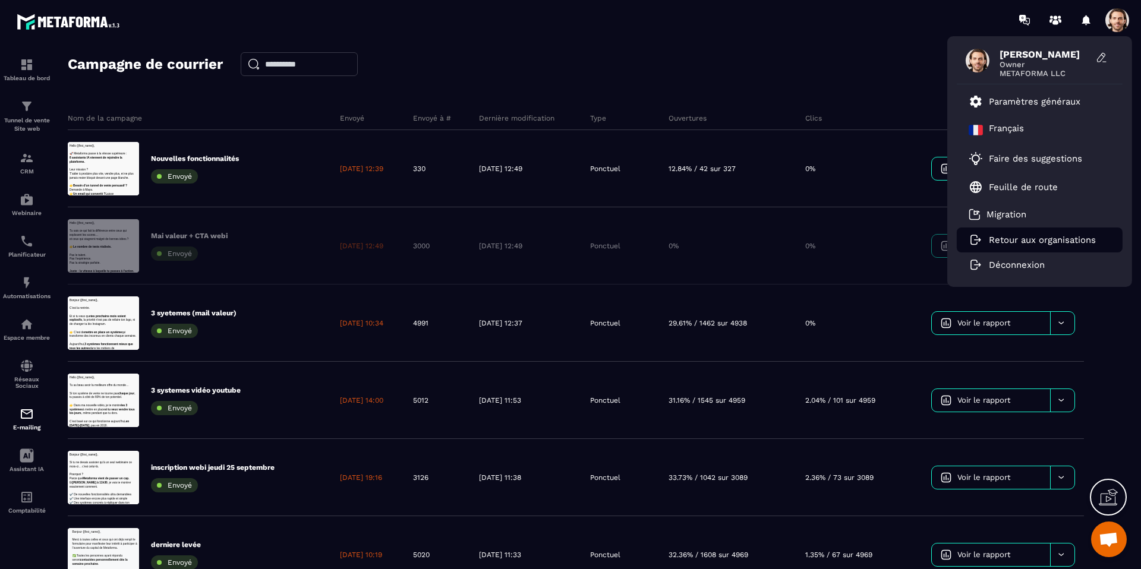
click at [1050, 240] on p "Retour aux organisations" at bounding box center [1042, 240] width 107 height 11
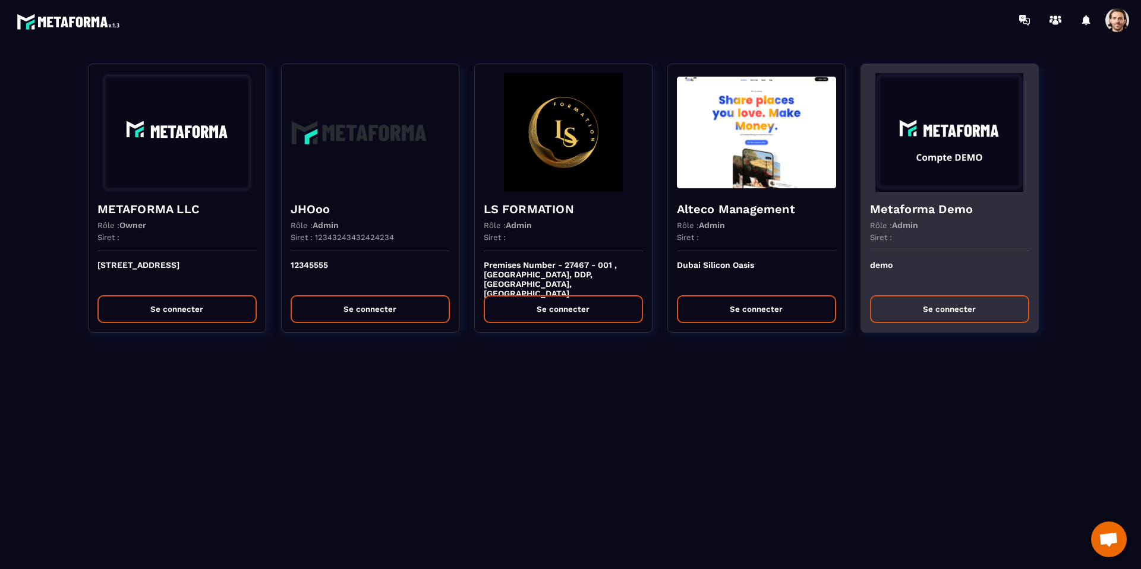
click at [940, 215] on h4 "Metaforma Demo" at bounding box center [949, 209] width 159 height 17
